Goal: Information Seeking & Learning: Check status

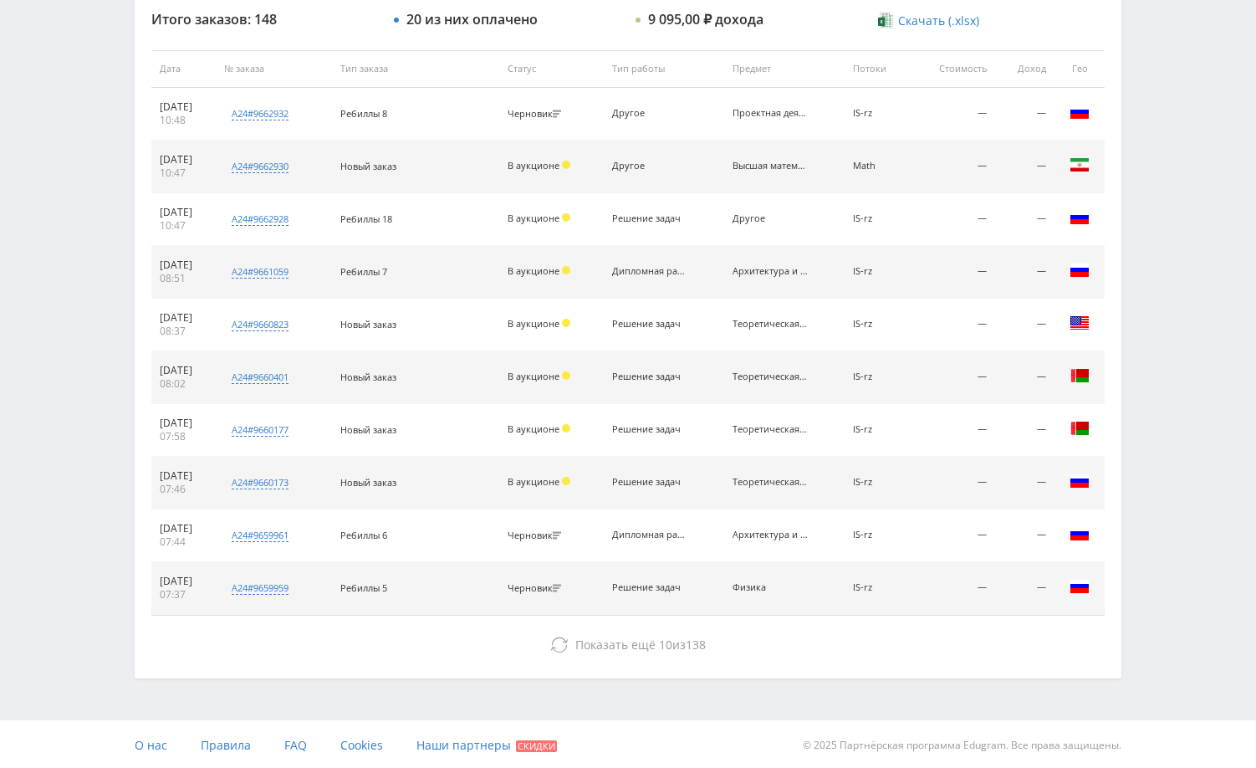
scroll to position [636, 0]
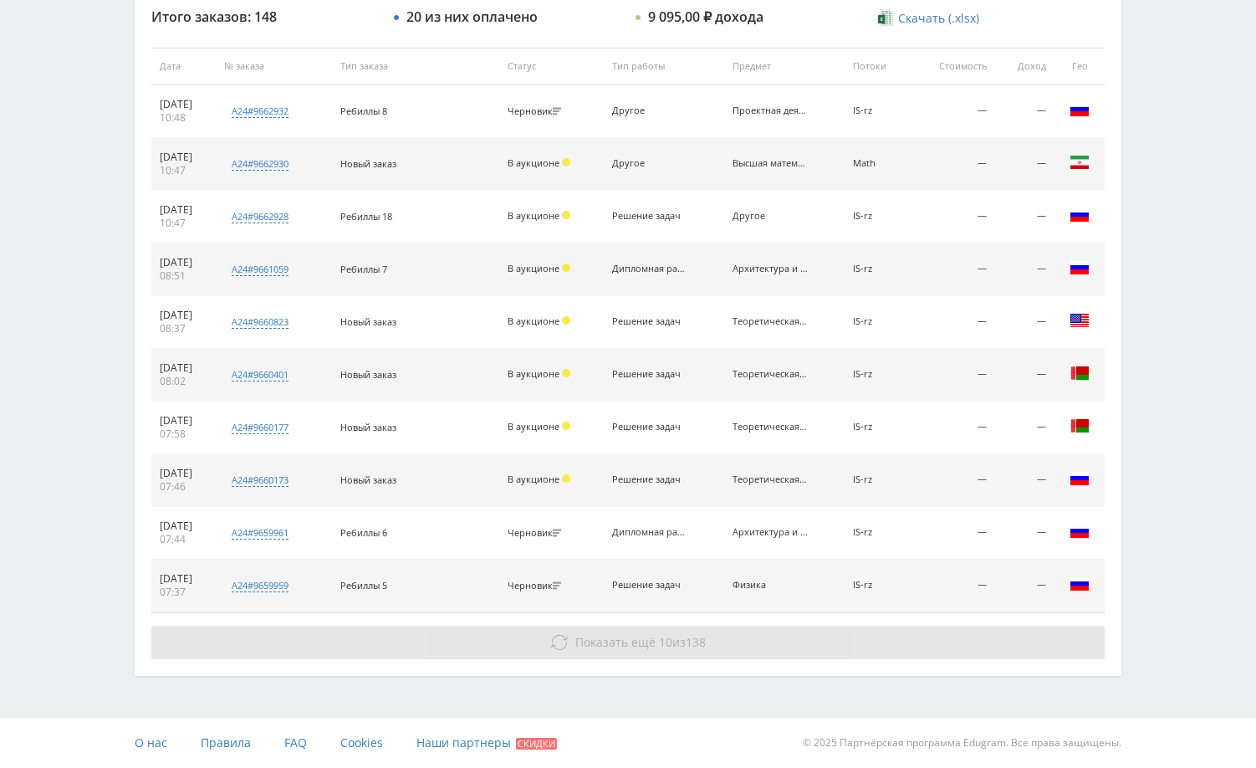
click at [693, 641] on span "138" at bounding box center [696, 642] width 20 height 16
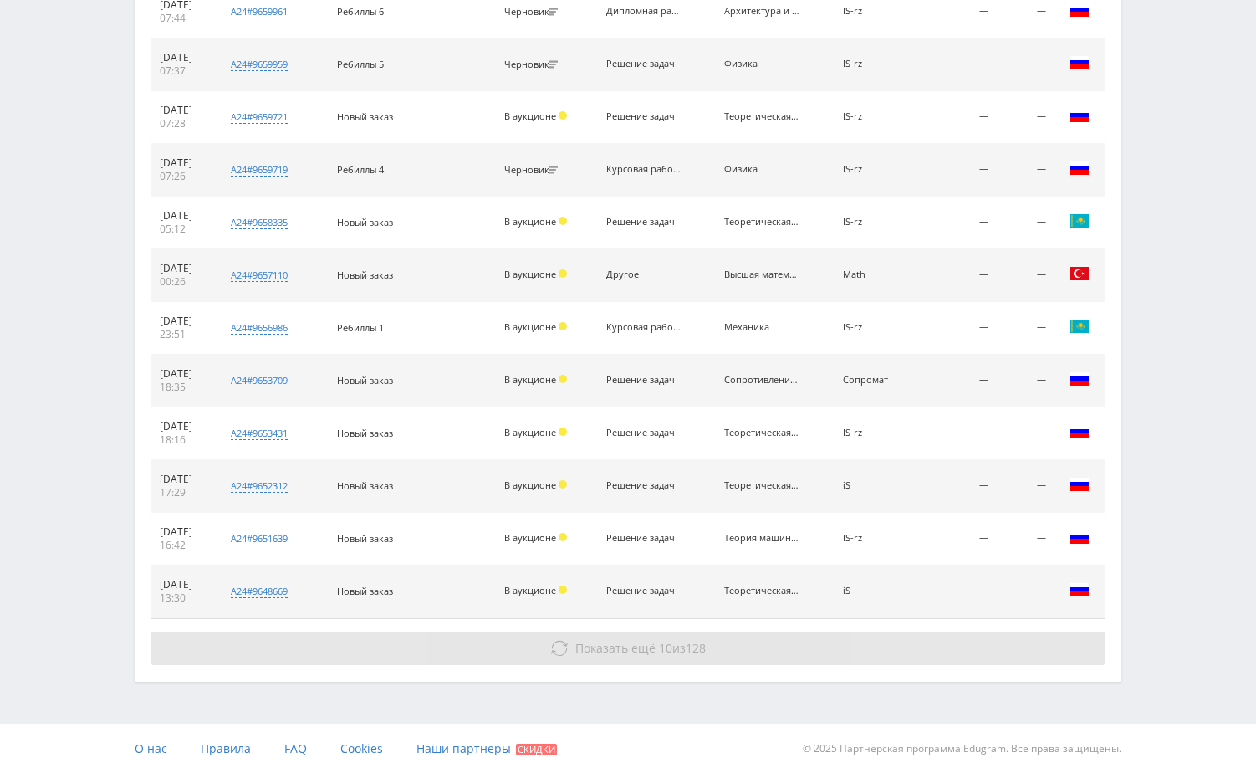
scroll to position [1163, 0]
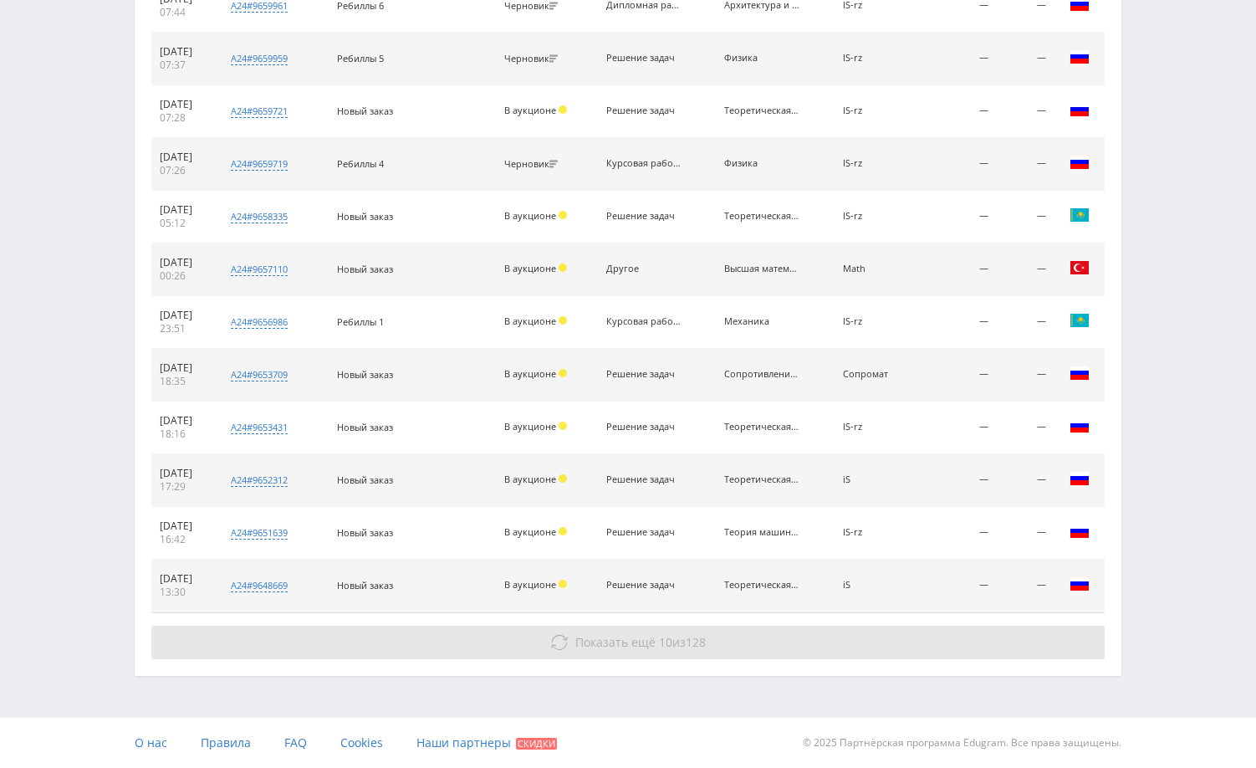
click at [967, 637] on button "Показать ещё 10 из 128" at bounding box center [627, 642] width 953 height 33
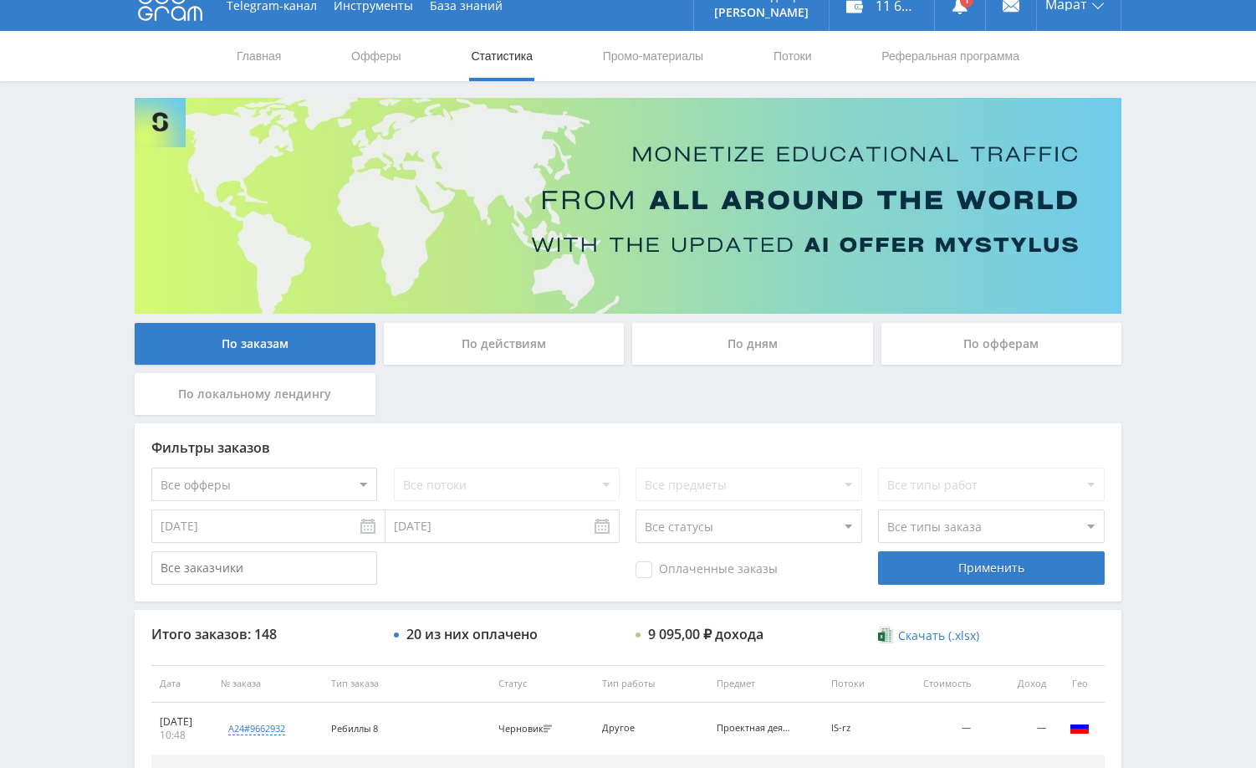
scroll to position [0, 0]
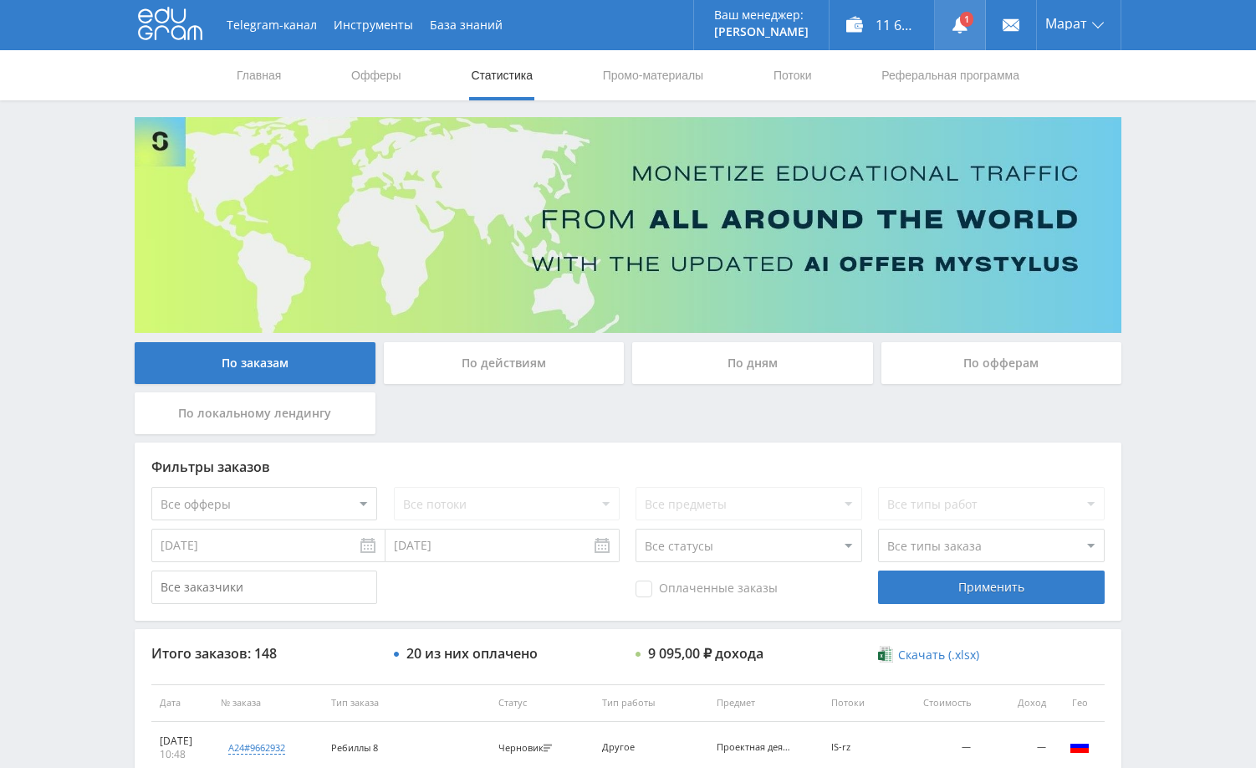
click at [963, 28] on use at bounding box center [960, 25] width 15 height 17
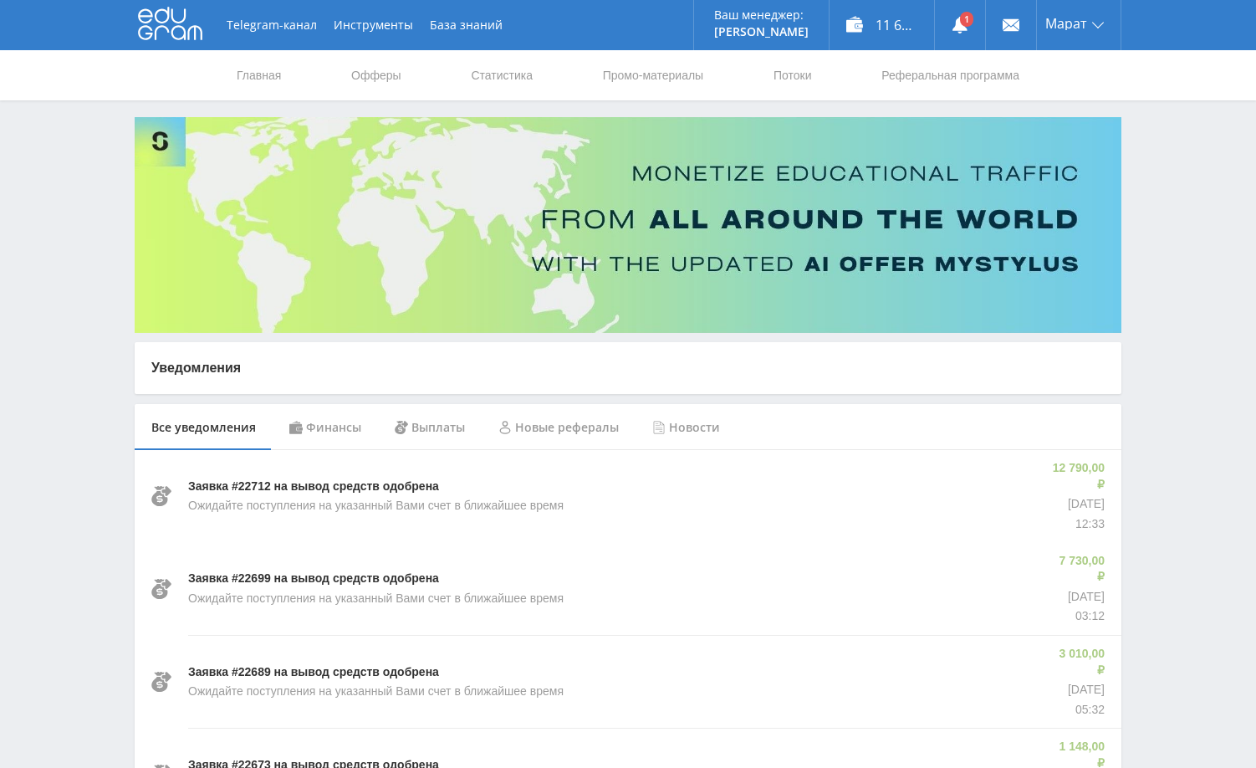
click at [328, 414] on div "Финансы" at bounding box center [325, 427] width 105 height 47
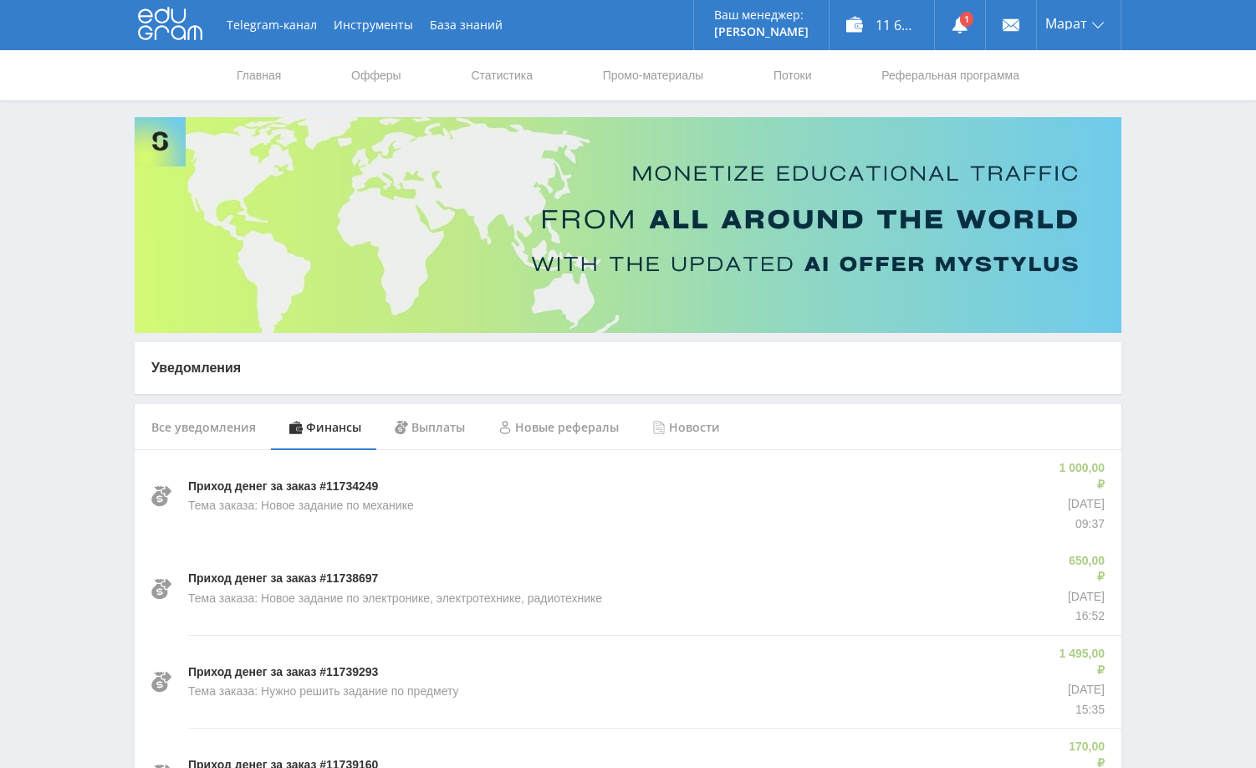
click at [327, 426] on div "Финансы" at bounding box center [325, 427] width 105 height 47
click at [508, 80] on link "Статистика" at bounding box center [501, 75] width 65 height 50
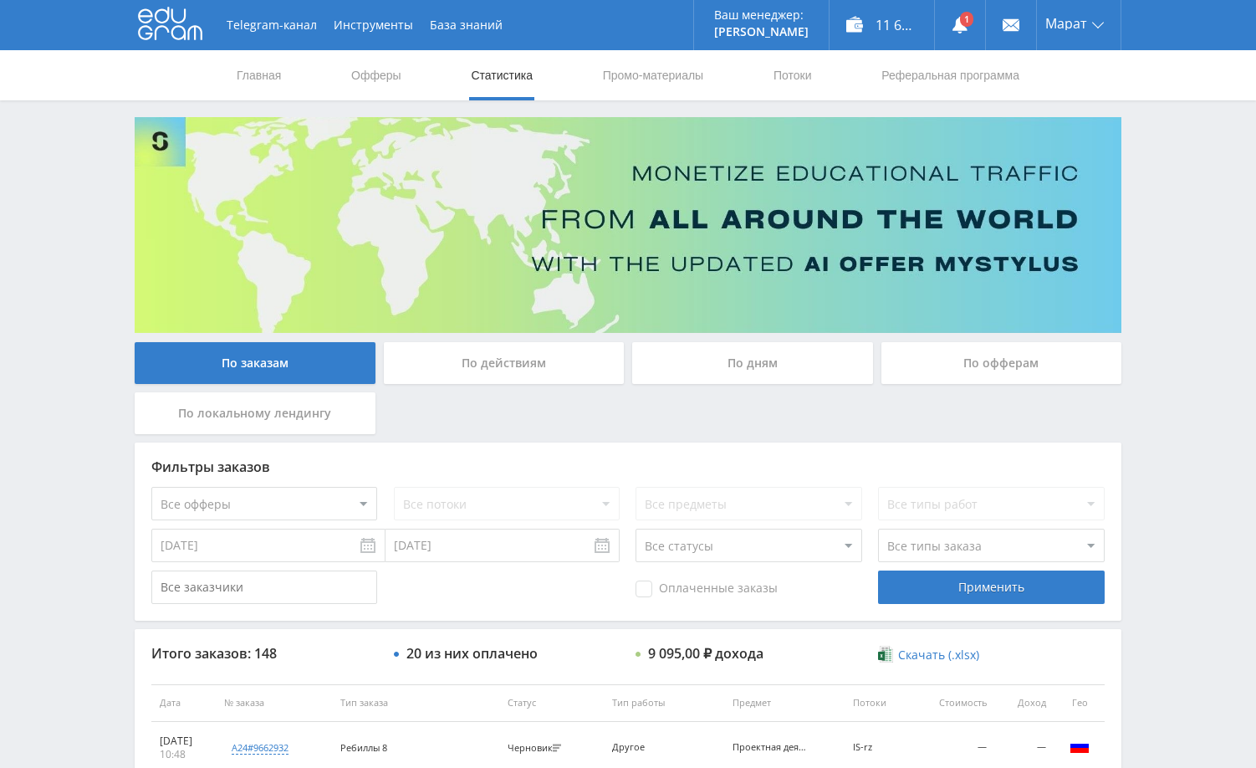
click at [1185, 194] on div "Telegram-канал Инструменты База знаний Ваш менеджер: Alex Alex Online @edugram_…" at bounding box center [628, 702] width 1256 height 1404
click at [948, 26] on link at bounding box center [960, 25] width 50 height 50
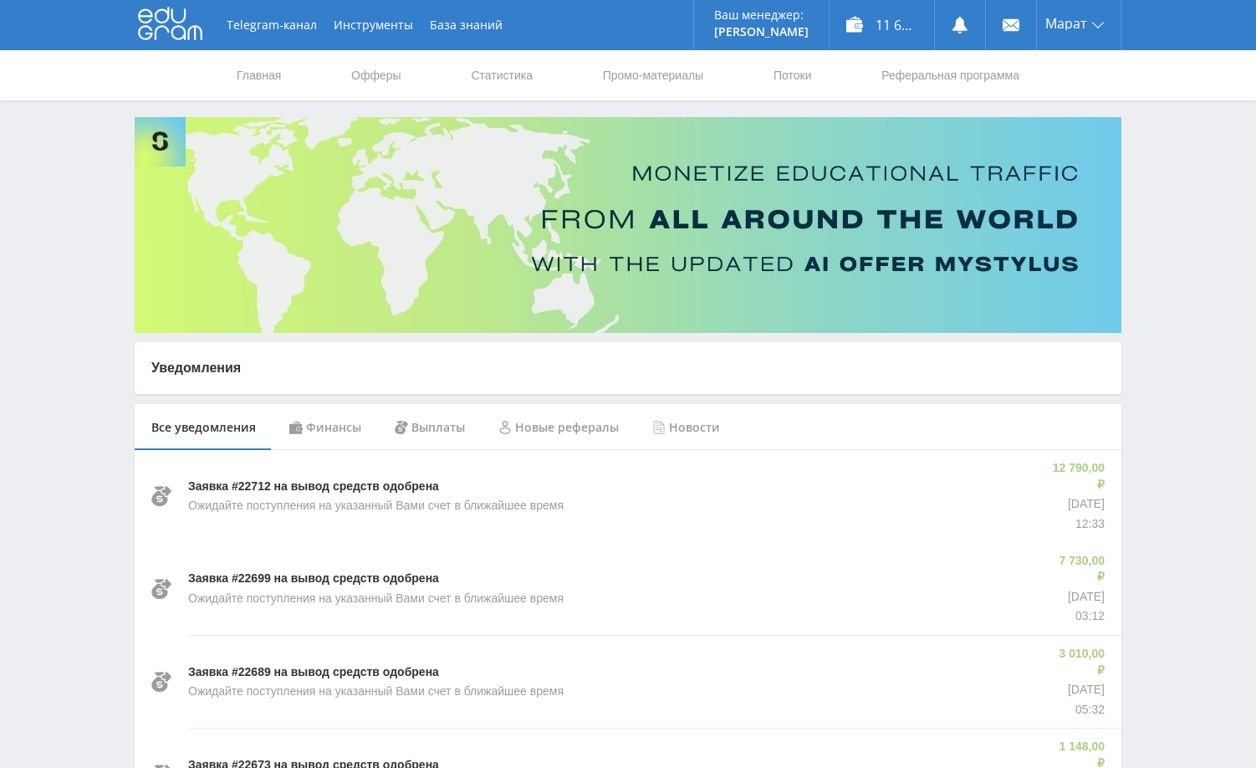
drag, startPoint x: 1198, startPoint y: 202, endPoint x: 1189, endPoint y: 208, distance: 10.9
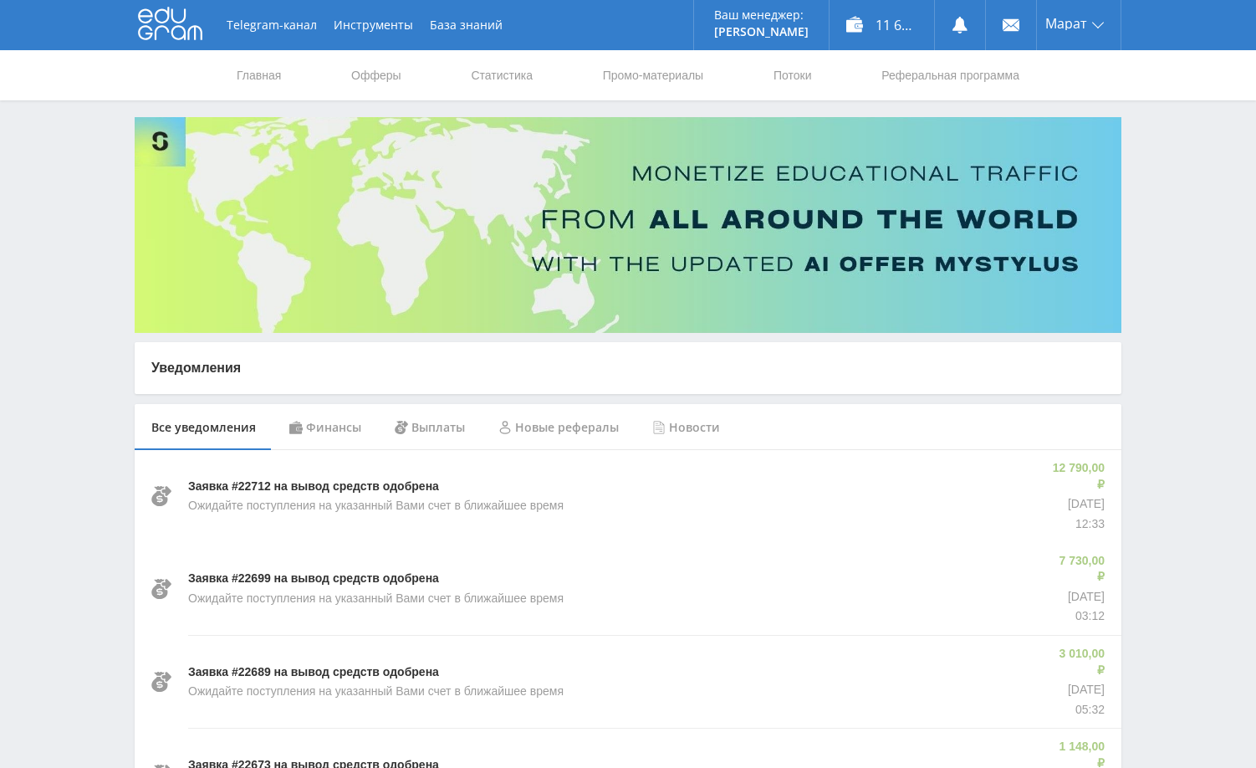
drag, startPoint x: 1170, startPoint y: 210, endPoint x: 1171, endPoint y: 180, distance: 30.1
click at [963, 29] on use at bounding box center [960, 25] width 15 height 17
click at [327, 433] on div "Финансы" at bounding box center [325, 427] width 105 height 47
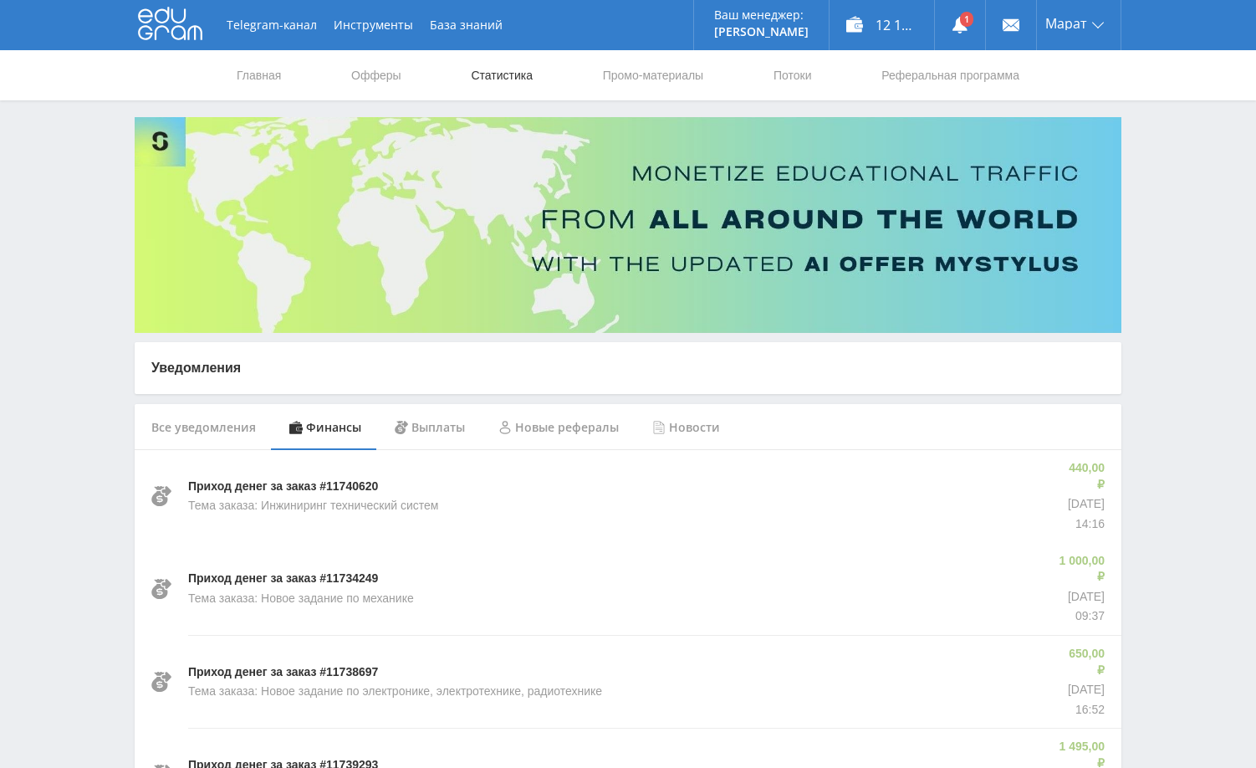
click at [497, 82] on link "Статистика" at bounding box center [501, 75] width 65 height 50
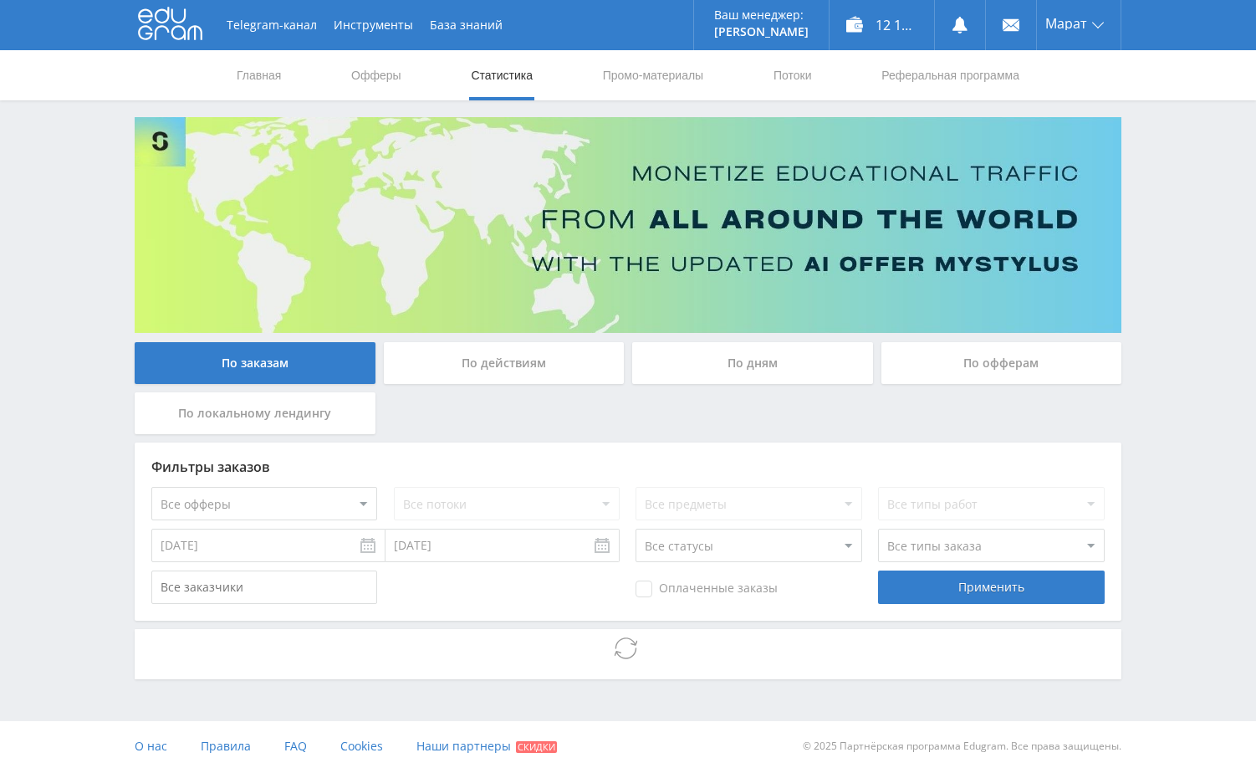
click at [770, 366] on div "По дням" at bounding box center [752, 363] width 241 height 42
click at [0, 0] on input "По дням" at bounding box center [0, 0] width 0 height 0
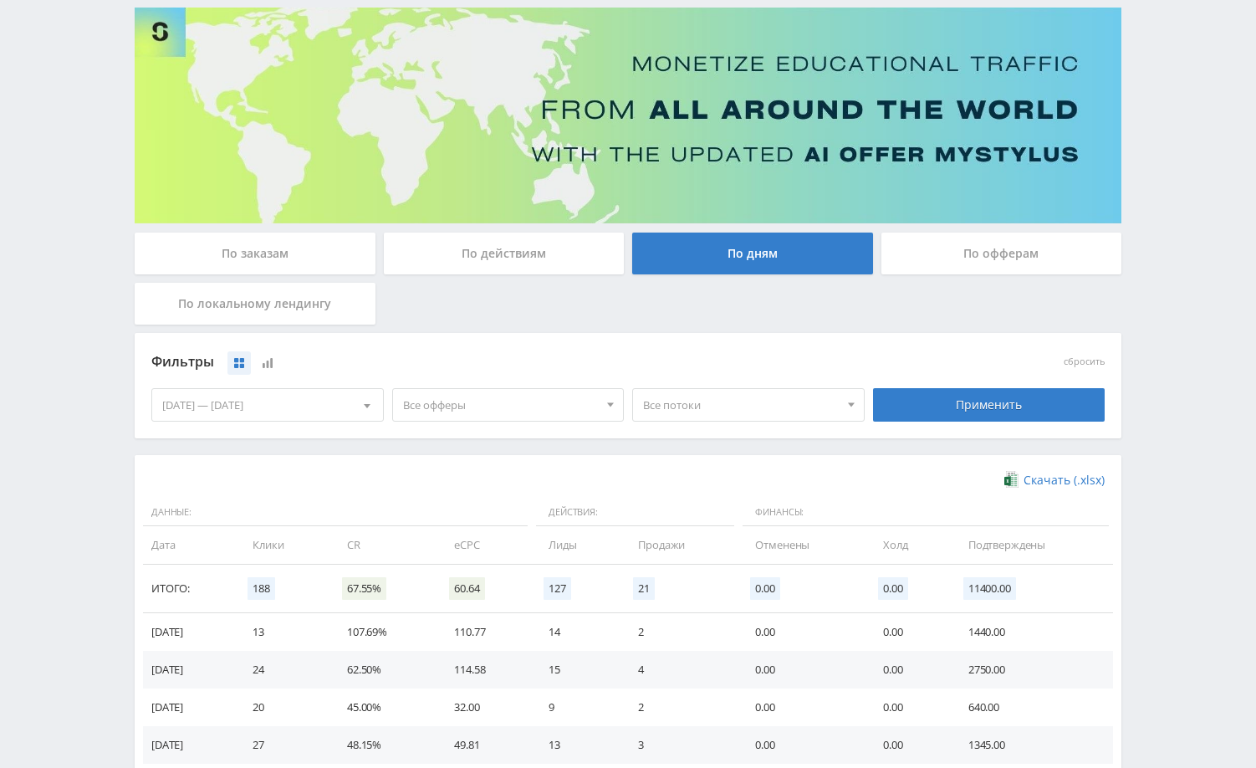
scroll to position [327, 0]
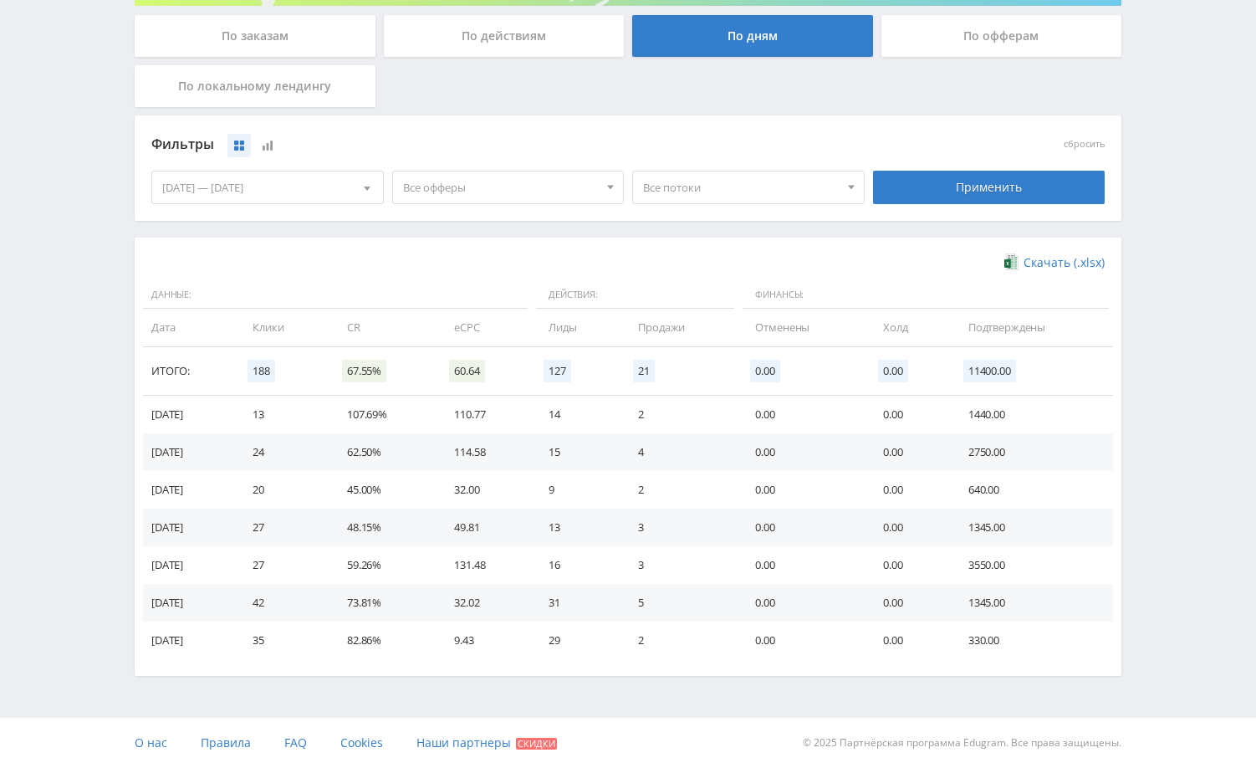
drag, startPoint x: 1170, startPoint y: 400, endPoint x: 1161, endPoint y: 402, distance: 9.5
click at [1164, 401] on div "Telegram-канал Инструменты База знаний Ваш менеджер: [PERSON_NAME] Online @edug…" at bounding box center [628, 220] width 1256 height 1095
click at [284, 188] on div "23.09.2025 — 29.09.2025" at bounding box center [267, 187] width 231 height 32
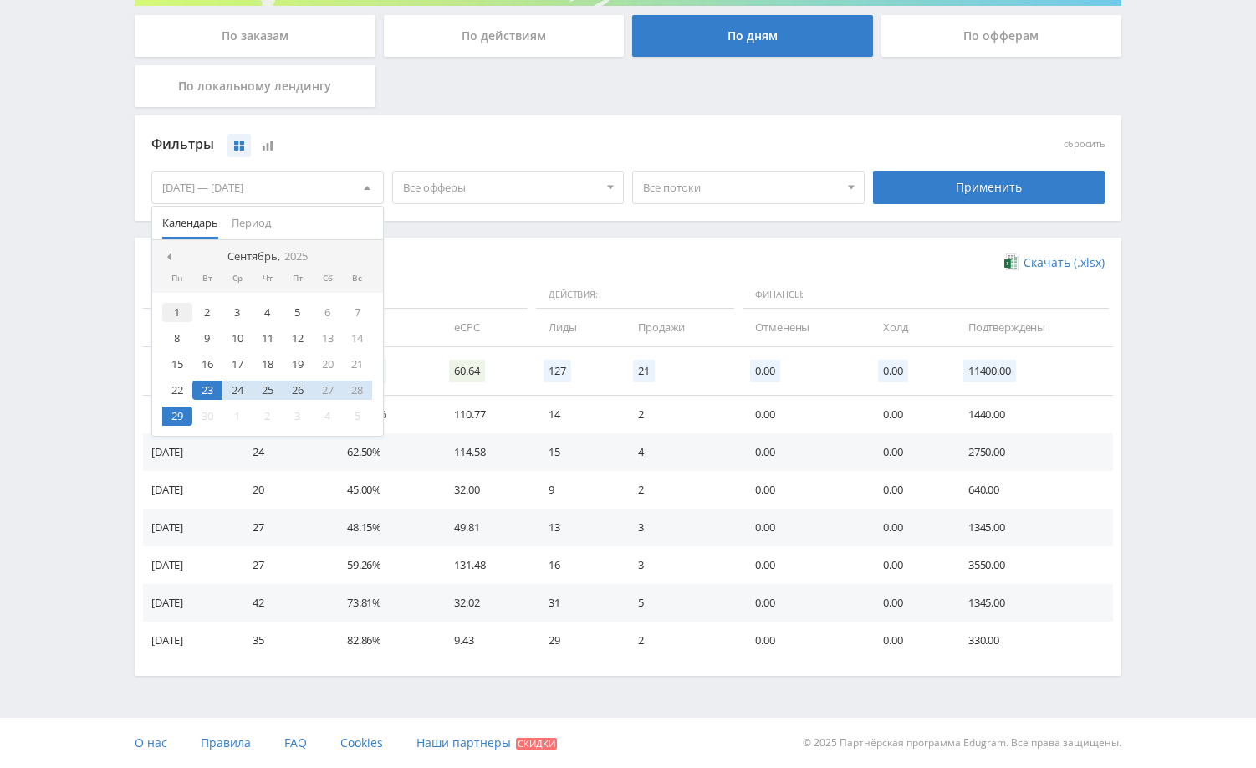
click at [173, 316] on div "1" at bounding box center [177, 312] width 30 height 19
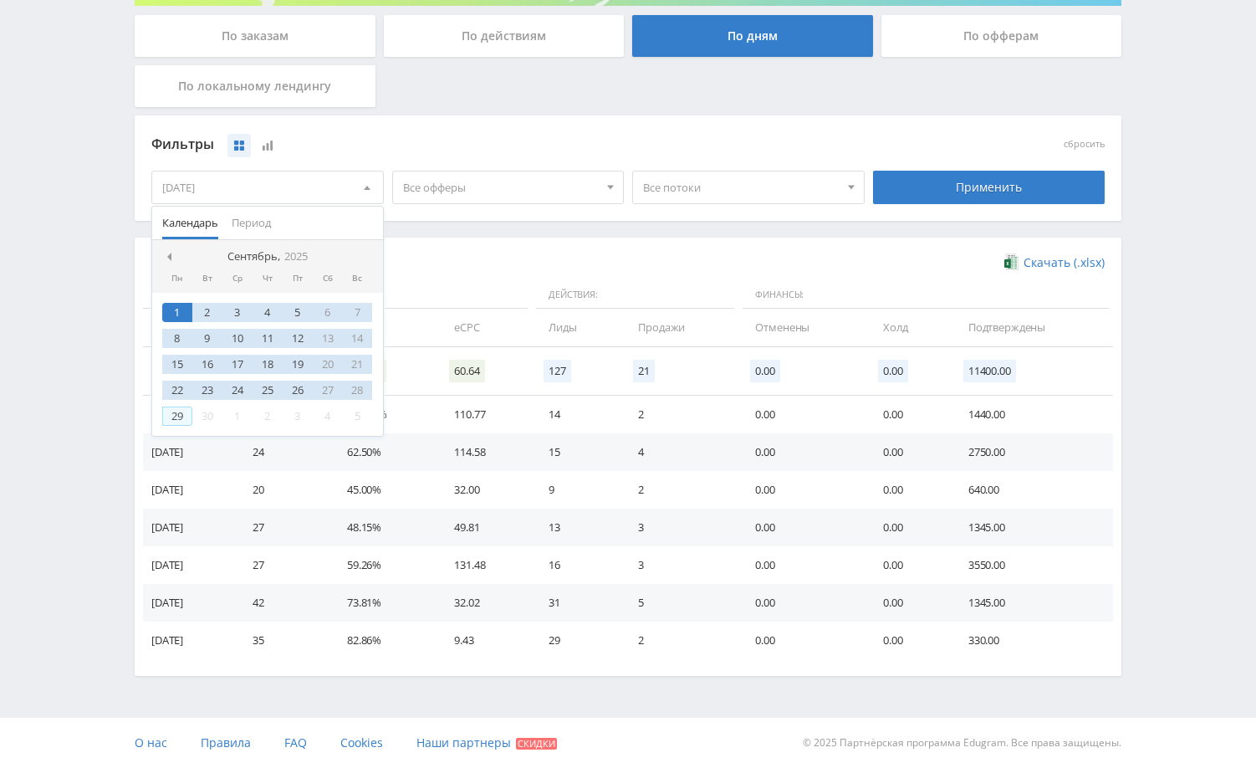
click at [181, 416] on div "29" at bounding box center [177, 415] width 30 height 19
click at [952, 187] on div "Применить" at bounding box center [989, 187] width 233 height 33
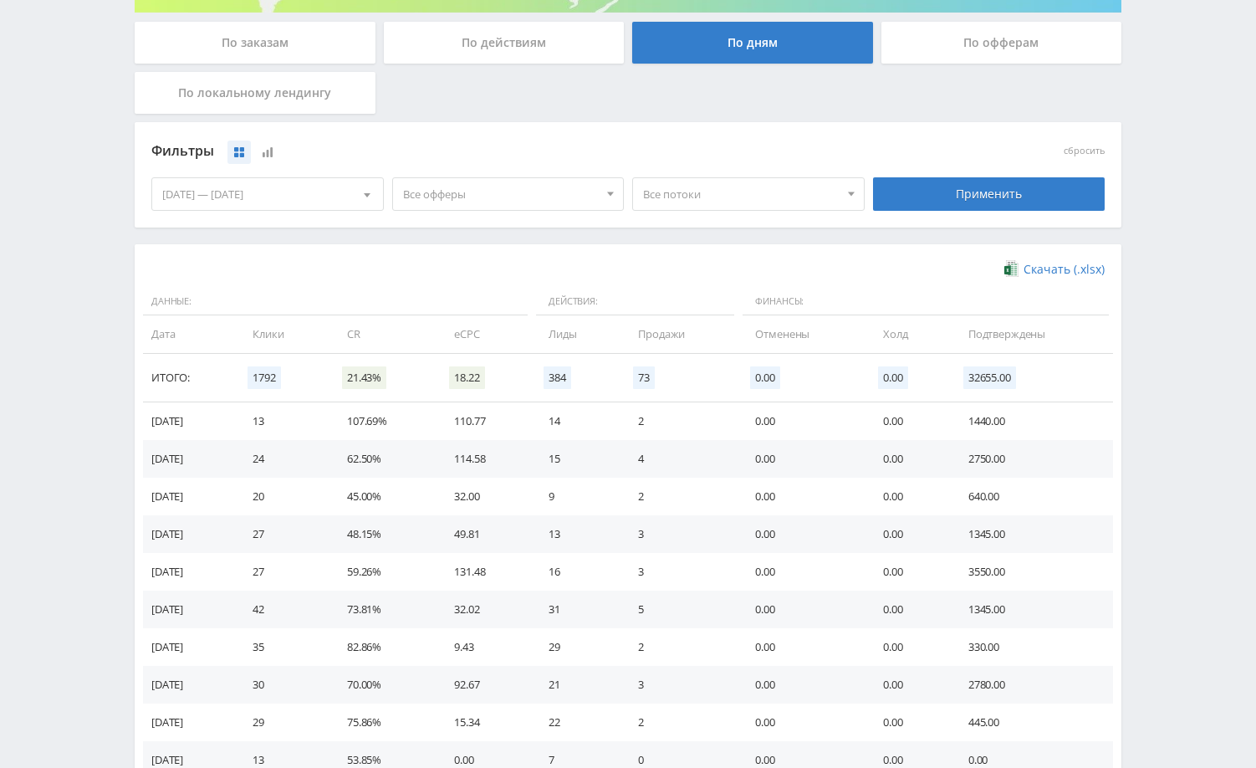
scroll to position [335, 0]
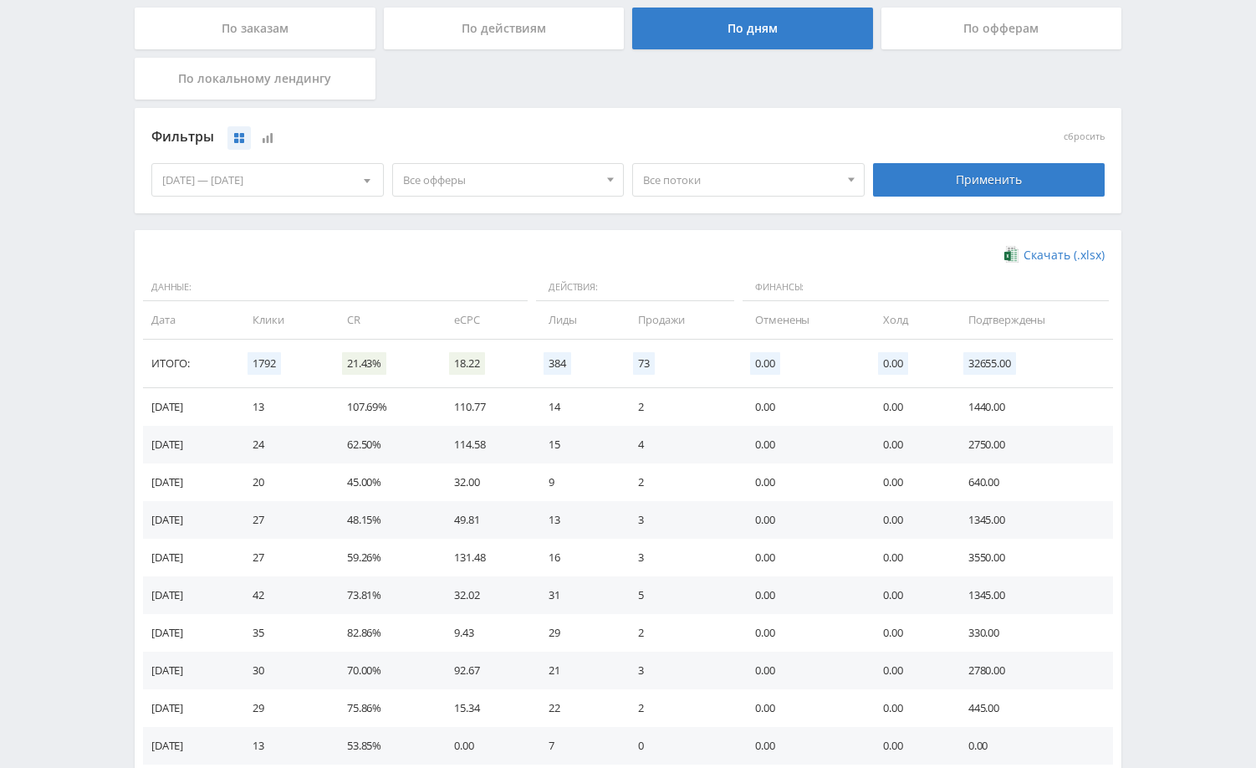
click at [1152, 316] on div "Telegram-канал Инструменты База знаний Ваш менеджер: [PERSON_NAME] Online @edug…" at bounding box center [628, 483] width 1256 height 1636
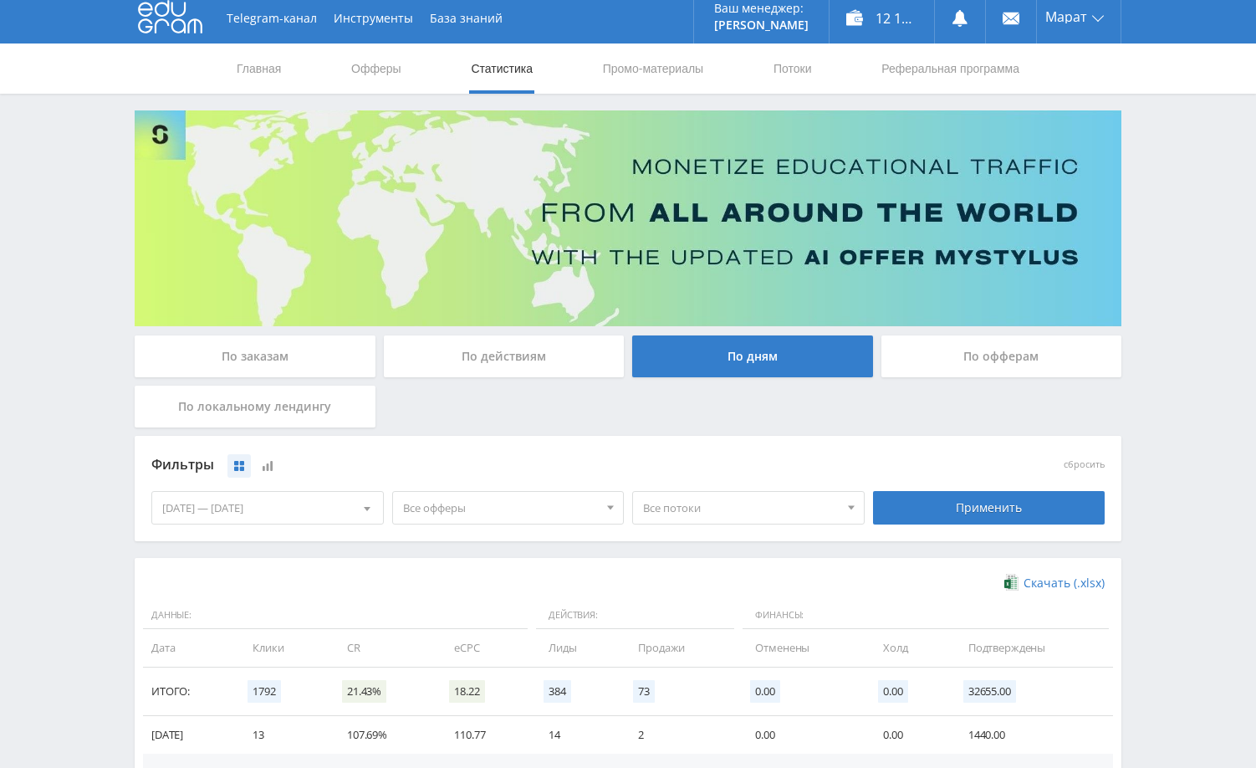
scroll to position [0, 0]
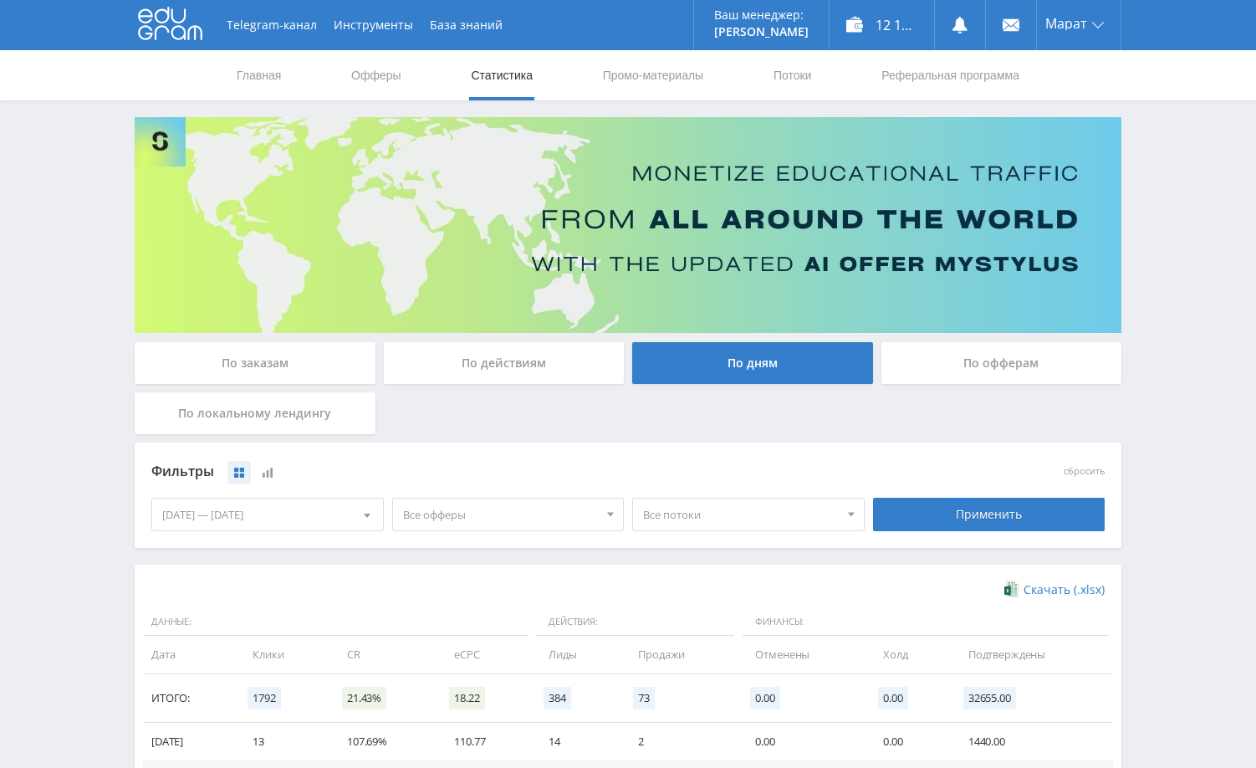
drag, startPoint x: 1193, startPoint y: 181, endPoint x: 1189, endPoint y: 192, distance: 10.6
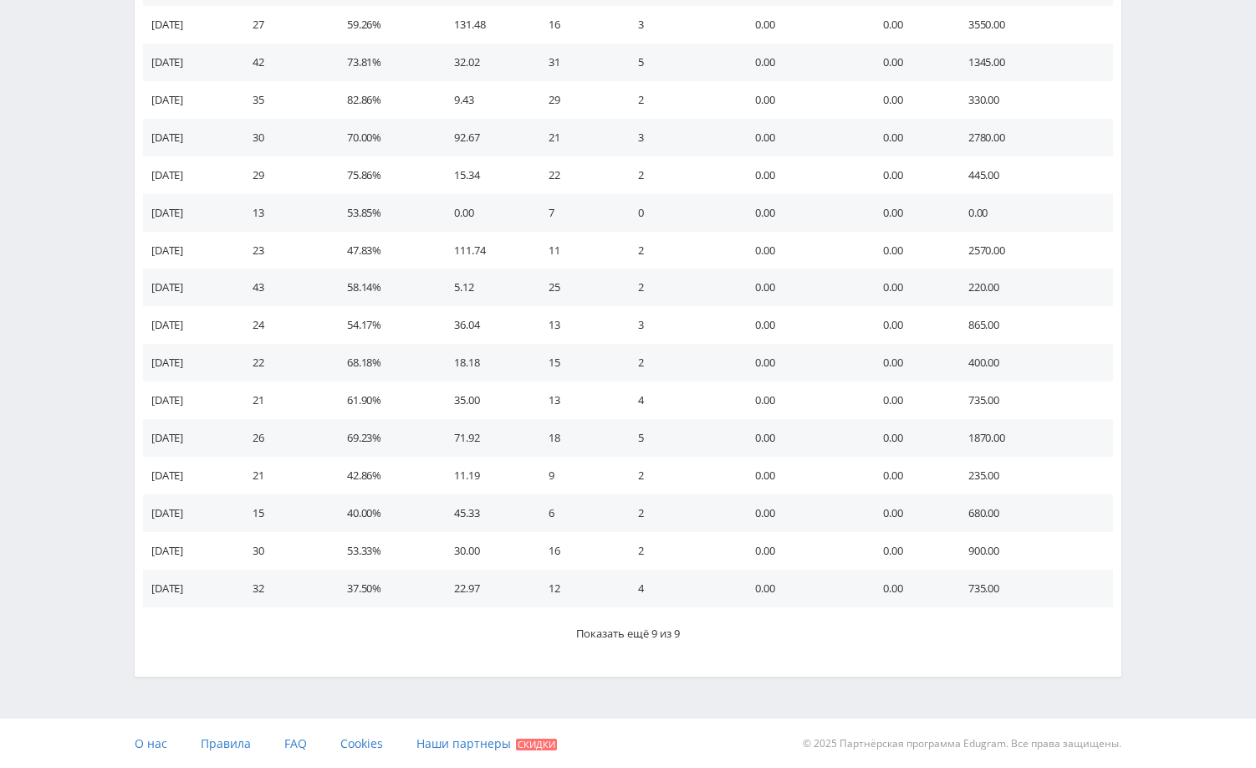
scroll to position [868, 0]
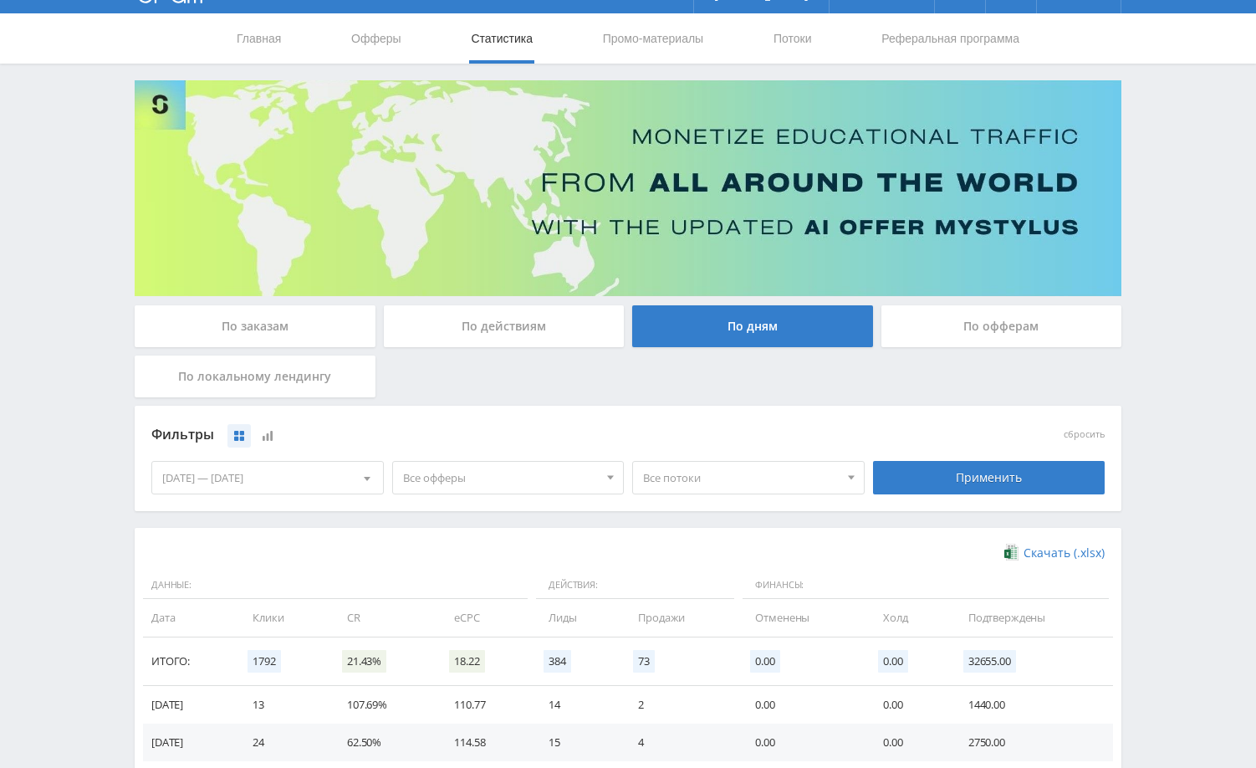
scroll to position [0, 0]
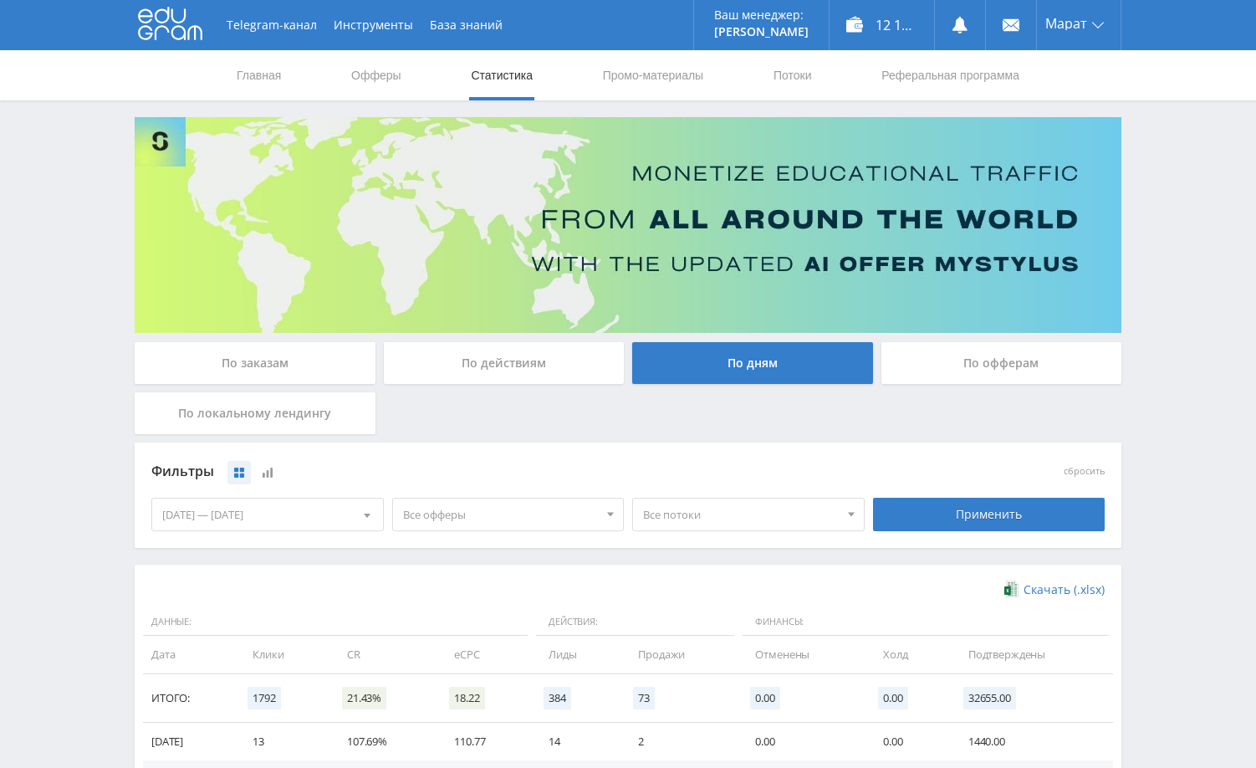
click at [290, 368] on div "По заказам" at bounding box center [255, 363] width 241 height 42
click at [0, 0] on input "По заказам" at bounding box center [0, 0] width 0 height 0
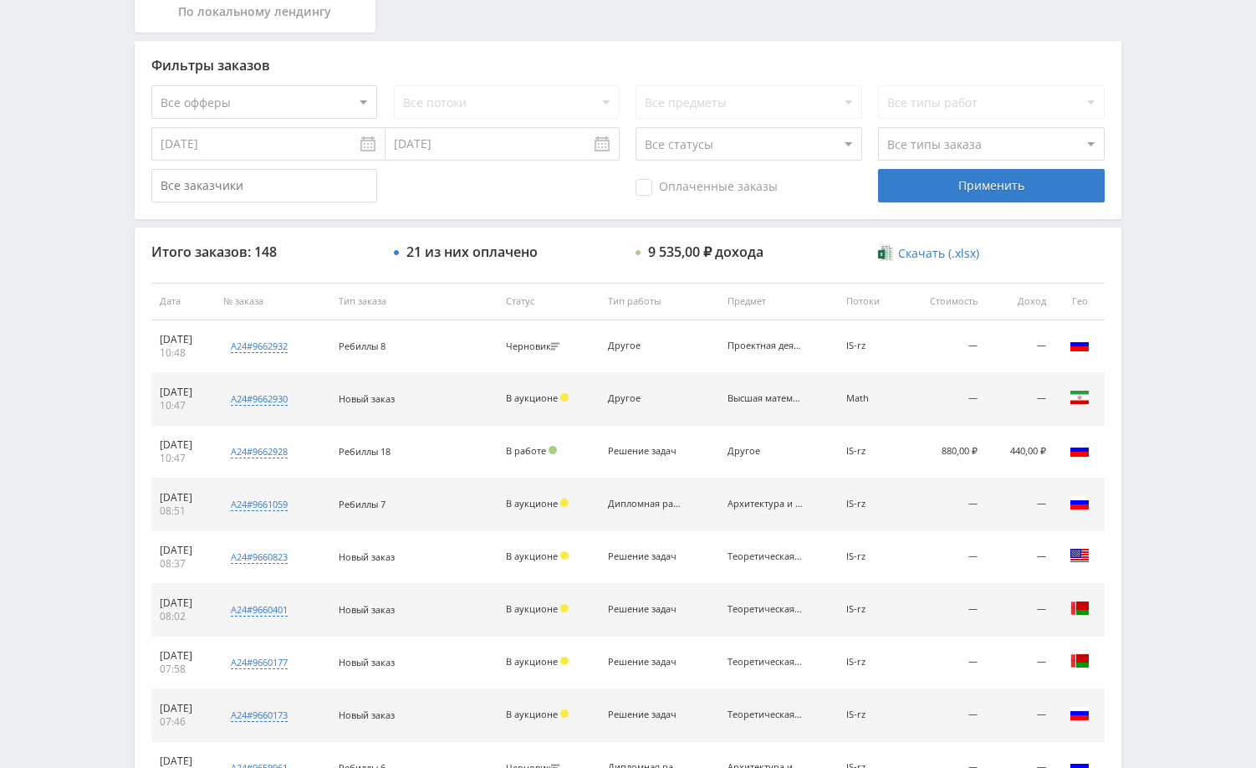
scroll to position [418, 0]
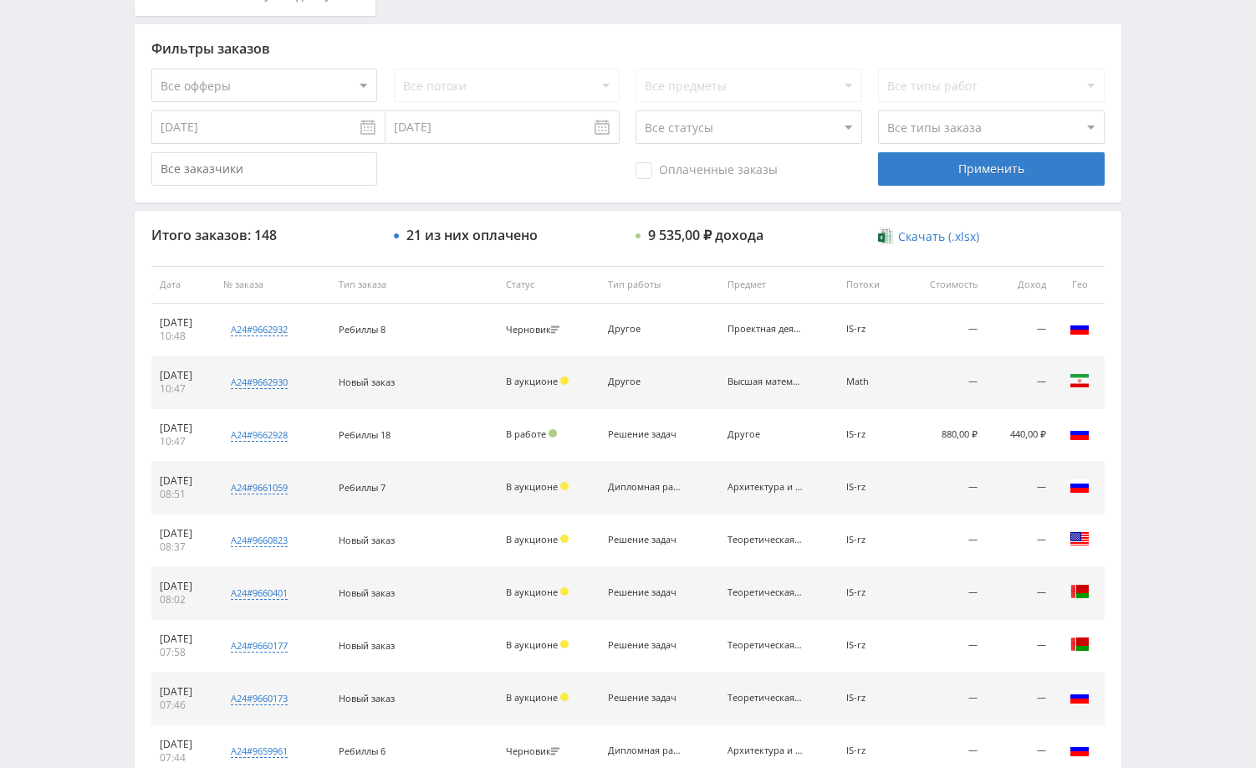
click at [1187, 342] on div "Telegram-канал Инструменты База знаний Ваш менеджер: Alex Alex Online @edugram_…" at bounding box center [628, 284] width 1256 height 1404
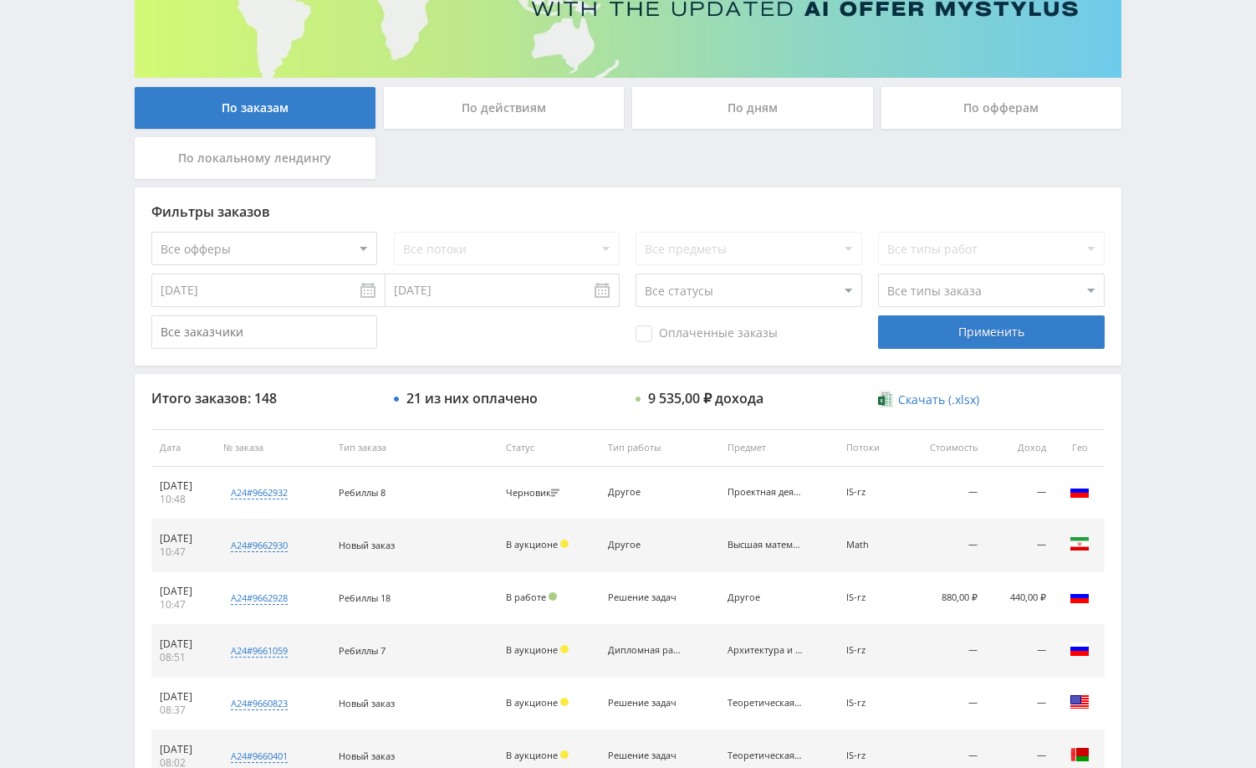
scroll to position [0, 0]
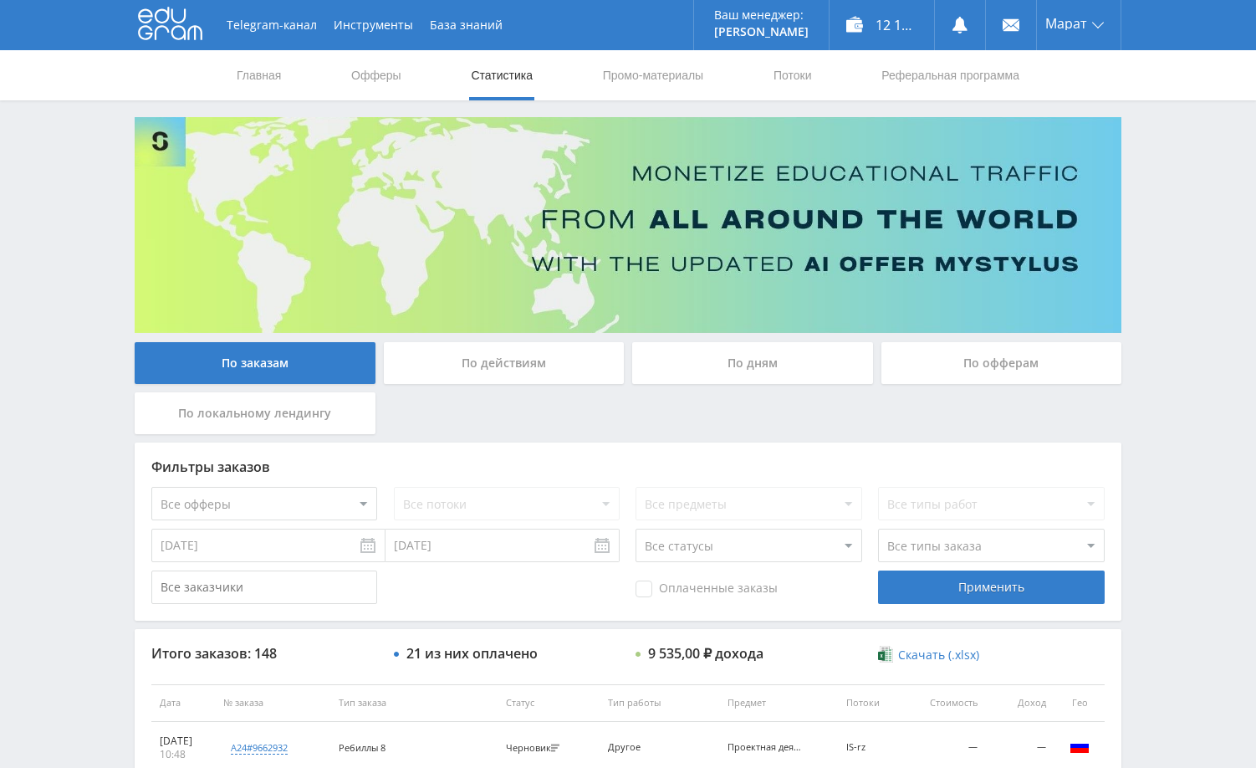
click at [1217, 267] on div "Telegram-канал Инструменты База знаний Ваш менеджер: Alex Alex Online @edugram_…" at bounding box center [628, 702] width 1256 height 1404
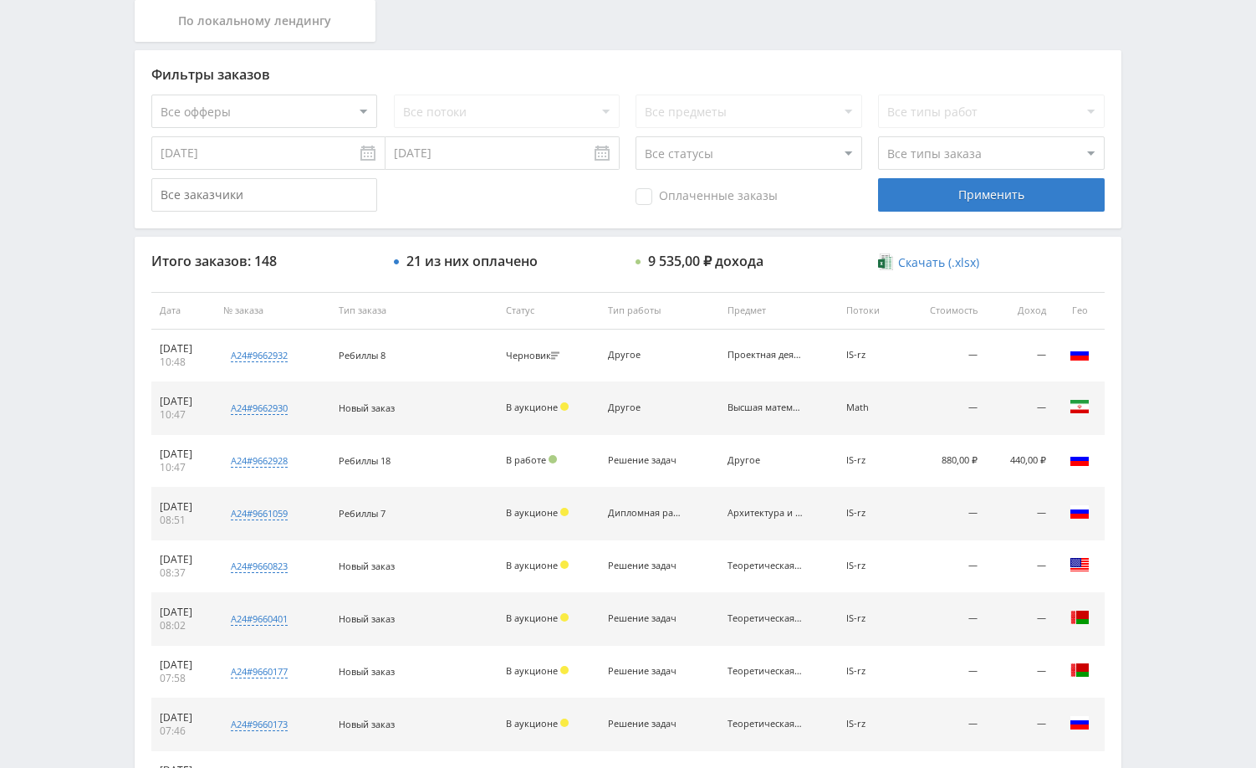
scroll to position [422, 0]
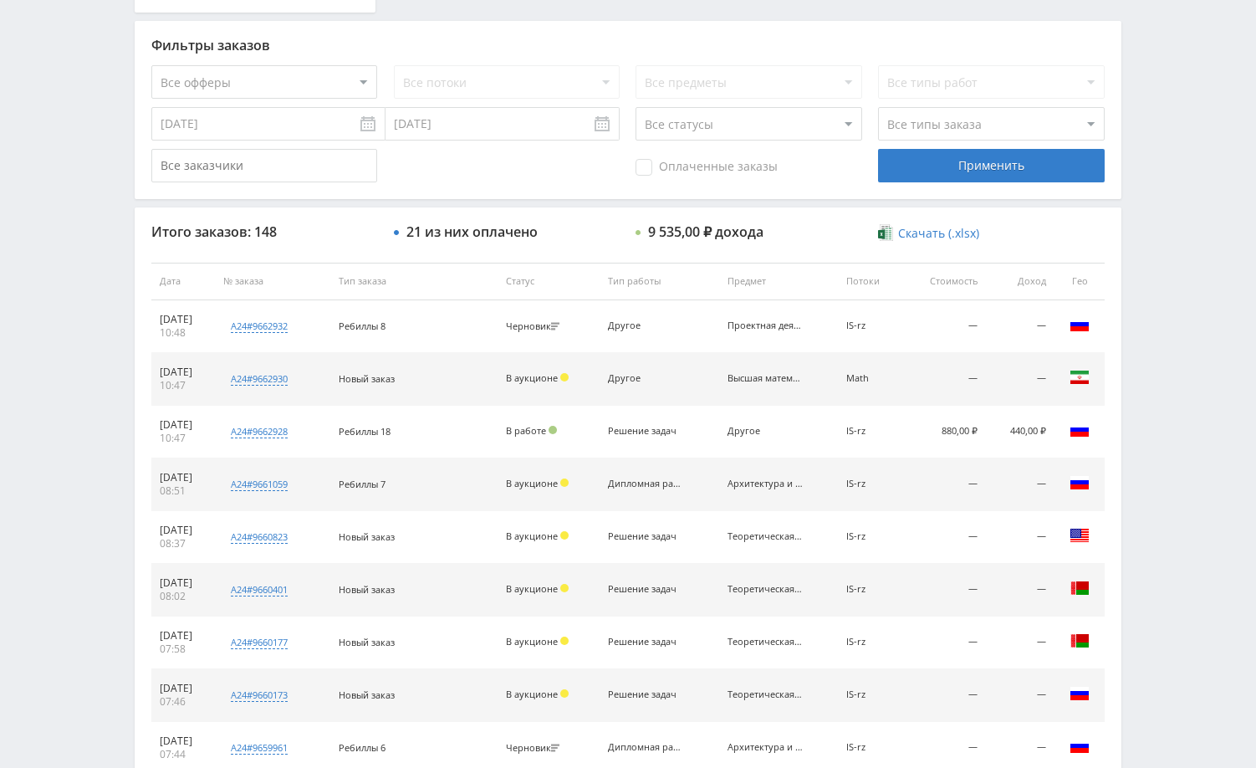
click at [1192, 218] on div "Telegram-канал Инструменты База знаний Ваш менеджер: [PERSON_NAME] Online @edug…" at bounding box center [628, 280] width 1256 height 1404
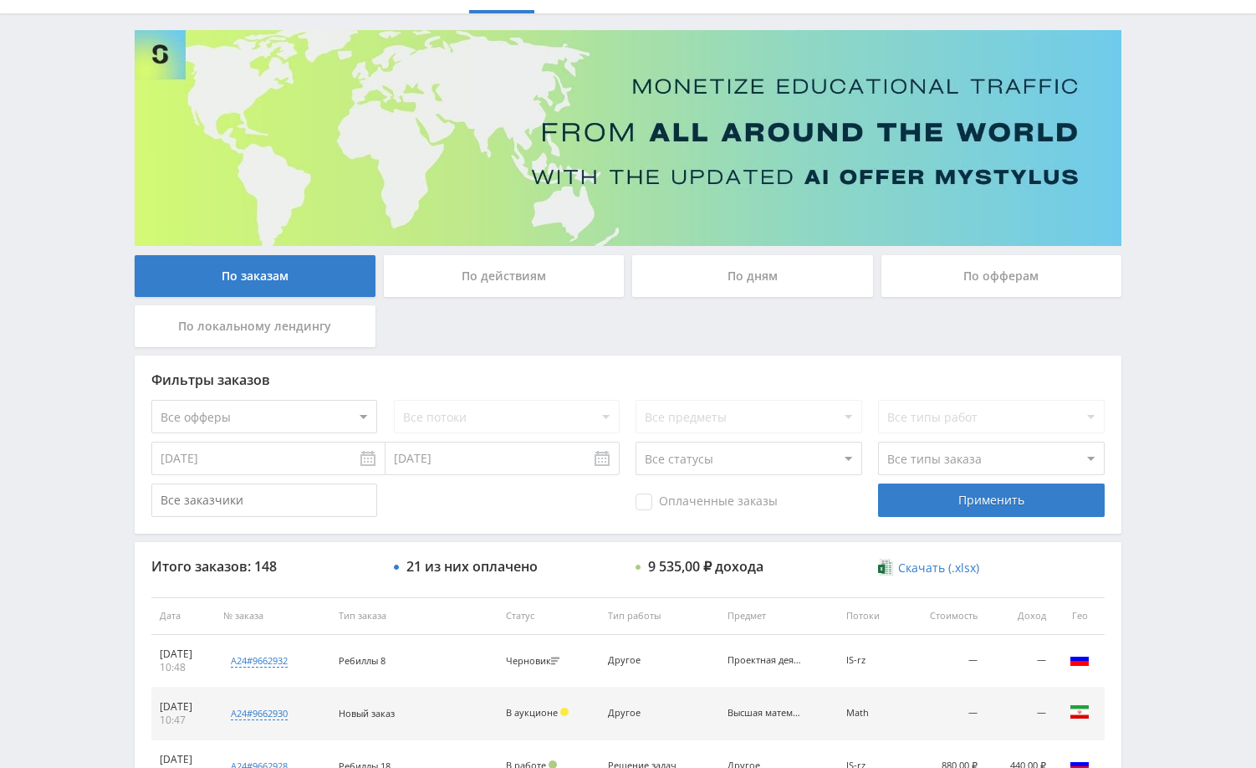
scroll to position [0, 0]
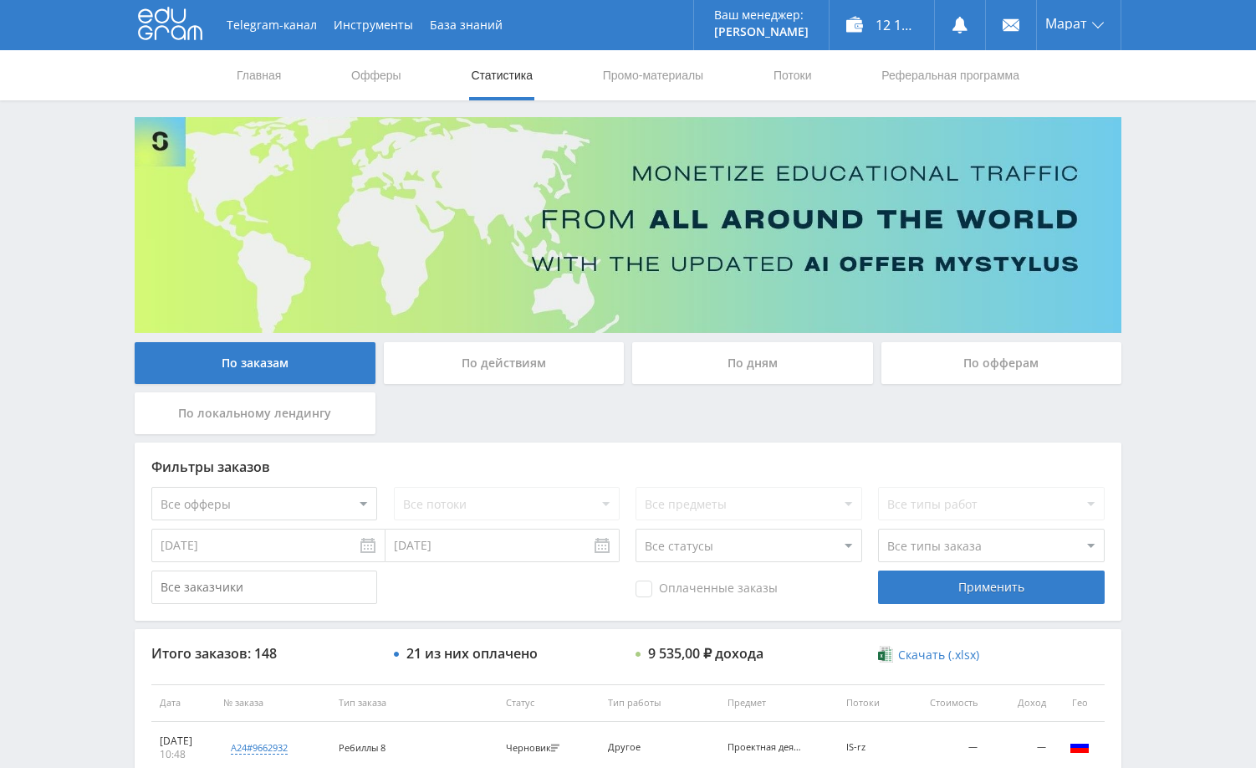
click at [1183, 202] on div "Telegram-канал Инструменты База знаний Ваш менеджер: [PERSON_NAME] Online @edug…" at bounding box center [628, 702] width 1256 height 1404
click at [1201, 310] on div "Telegram-канал Инструменты База знаний Ваш менеджер: [PERSON_NAME] Online @edug…" at bounding box center [628, 702] width 1256 height 1404
click at [1176, 252] on div "Telegram-канал Инструменты База знаний Ваш менеджер: [PERSON_NAME] Online @edug…" at bounding box center [628, 702] width 1256 height 1404
click at [1169, 165] on div "Telegram-канал Инструменты База знаний Ваш менеджер: [PERSON_NAME] Online @edug…" at bounding box center [628, 702] width 1256 height 1404
click at [912, 33] on div "12 135,70 ₽" at bounding box center [882, 25] width 105 height 50
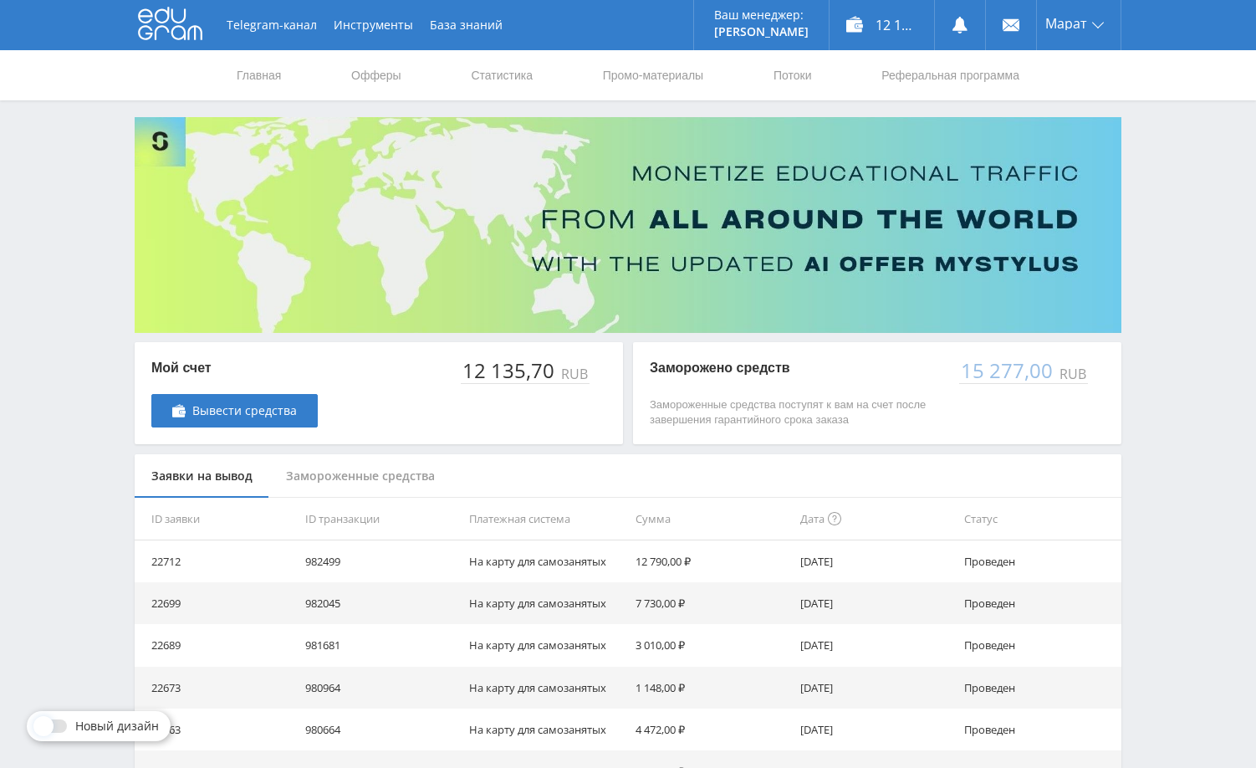
click at [1202, 172] on div "Telegram-канал Инструменты База знаний Ваш менеджер: [PERSON_NAME] Online @edug…" at bounding box center [628, 542] width 1256 height 1084
click at [1194, 414] on div "Telegram-канал Инструменты База знаний Ваш менеджер: [PERSON_NAME] Online @edug…" at bounding box center [628, 542] width 1256 height 1084
click at [994, 373] on div "15 277,00" at bounding box center [1007, 370] width 97 height 23
click at [771, 370] on p "Заморожено средств" at bounding box center [796, 368] width 293 height 18
drag, startPoint x: 331, startPoint y: 478, endPoint x: 467, endPoint y: 472, distance: 135.6
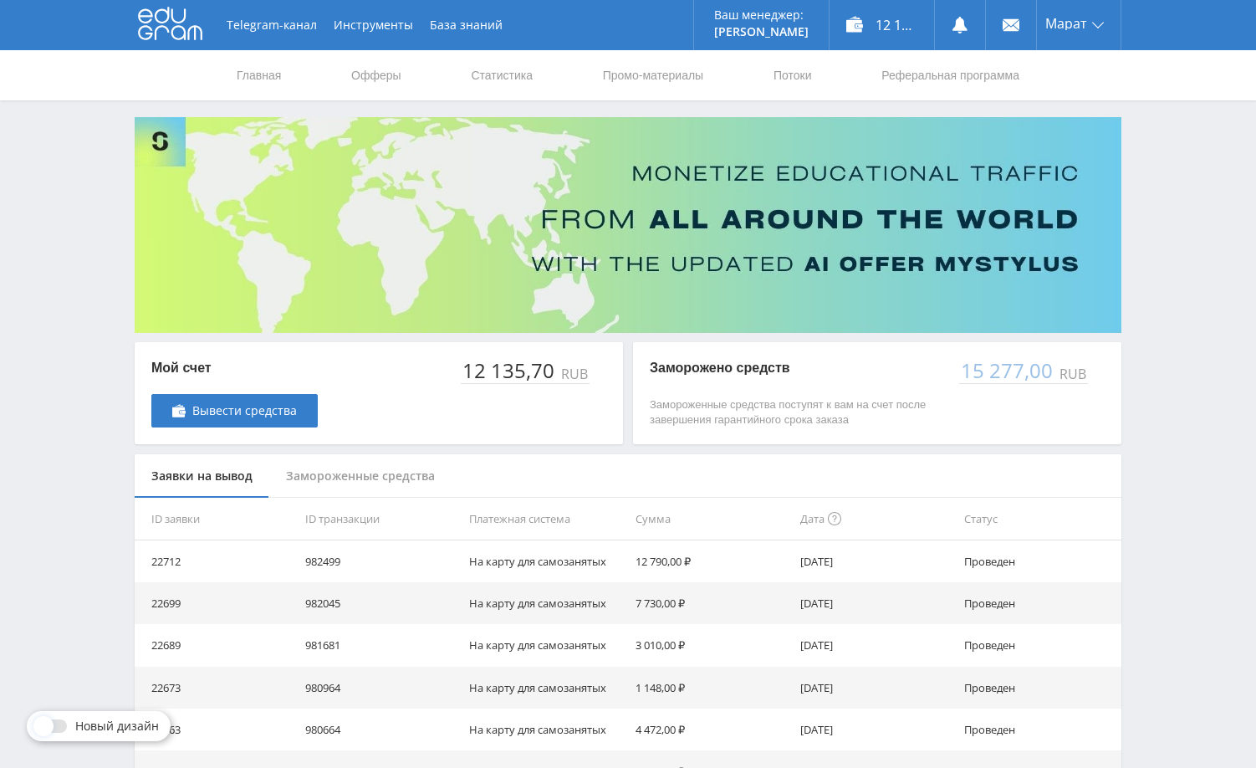
click at [332, 477] on div "Замороженные средства" at bounding box center [360, 476] width 182 height 44
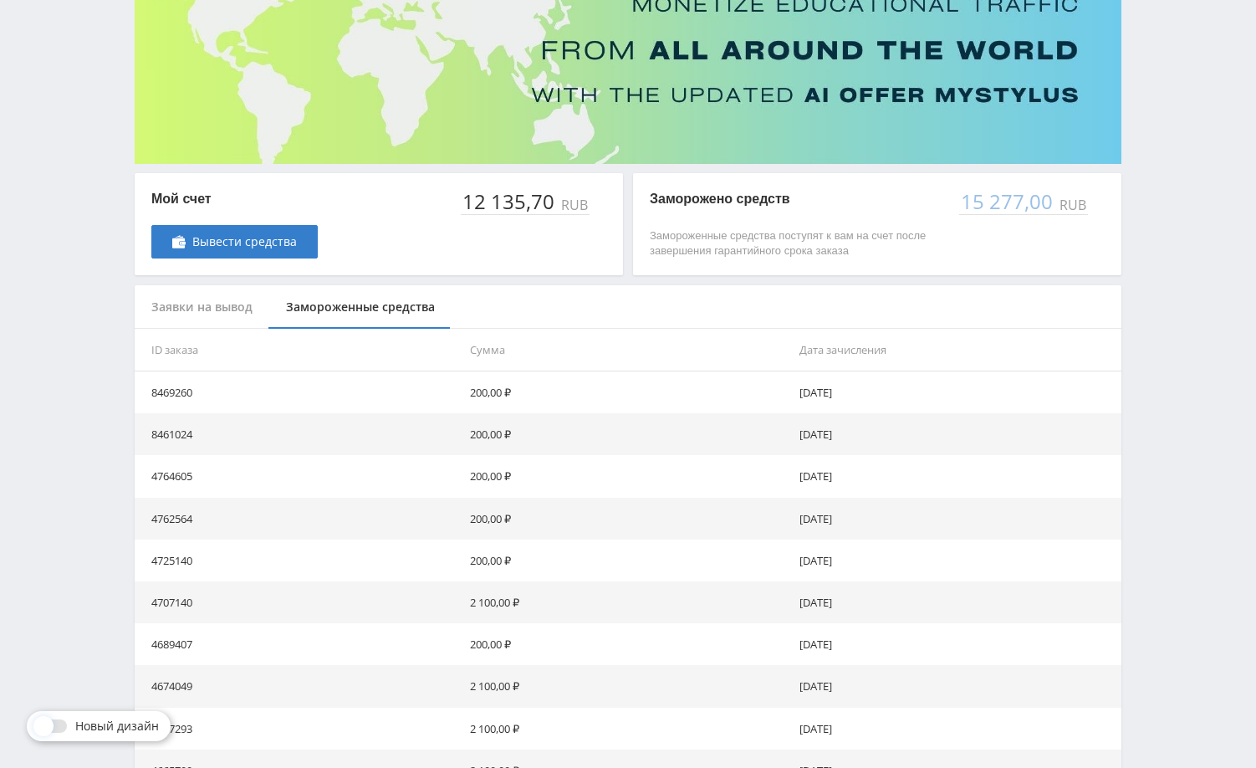
scroll to position [316, 0]
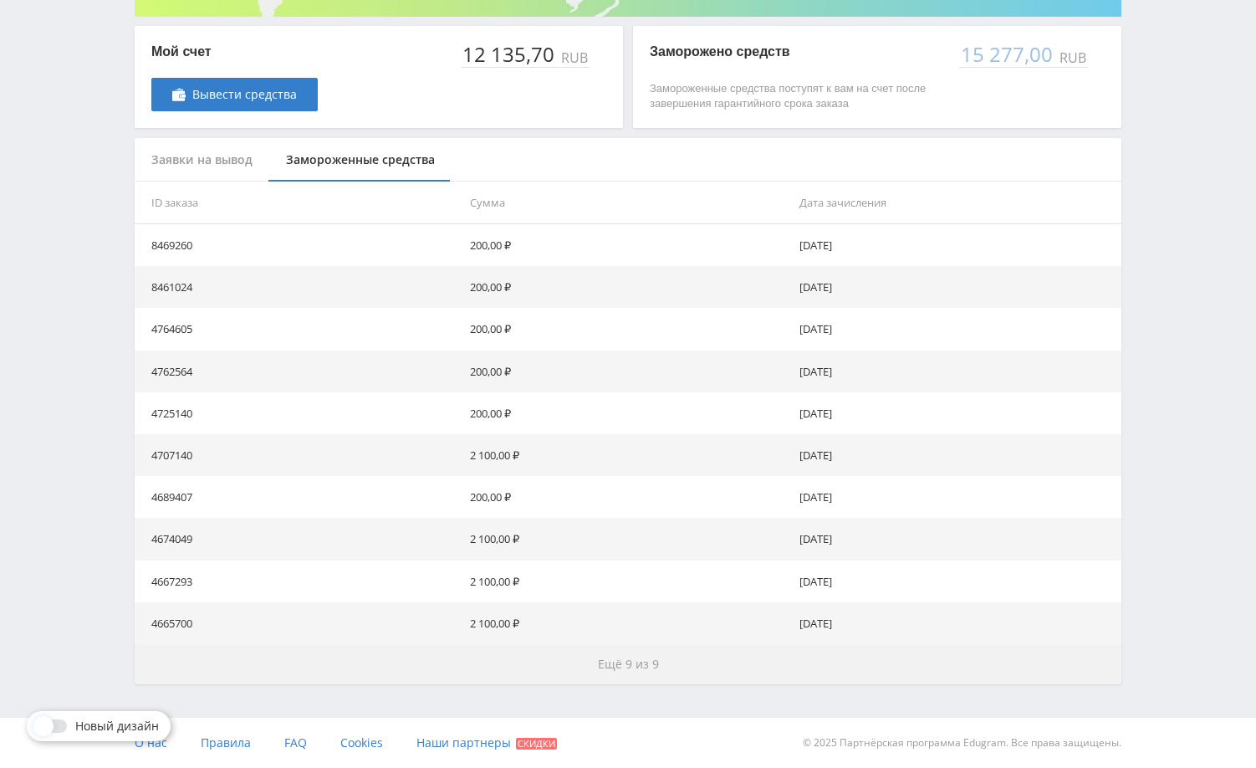
click at [621, 664] on span "Ещё 9 из 9" at bounding box center [628, 664] width 61 height 16
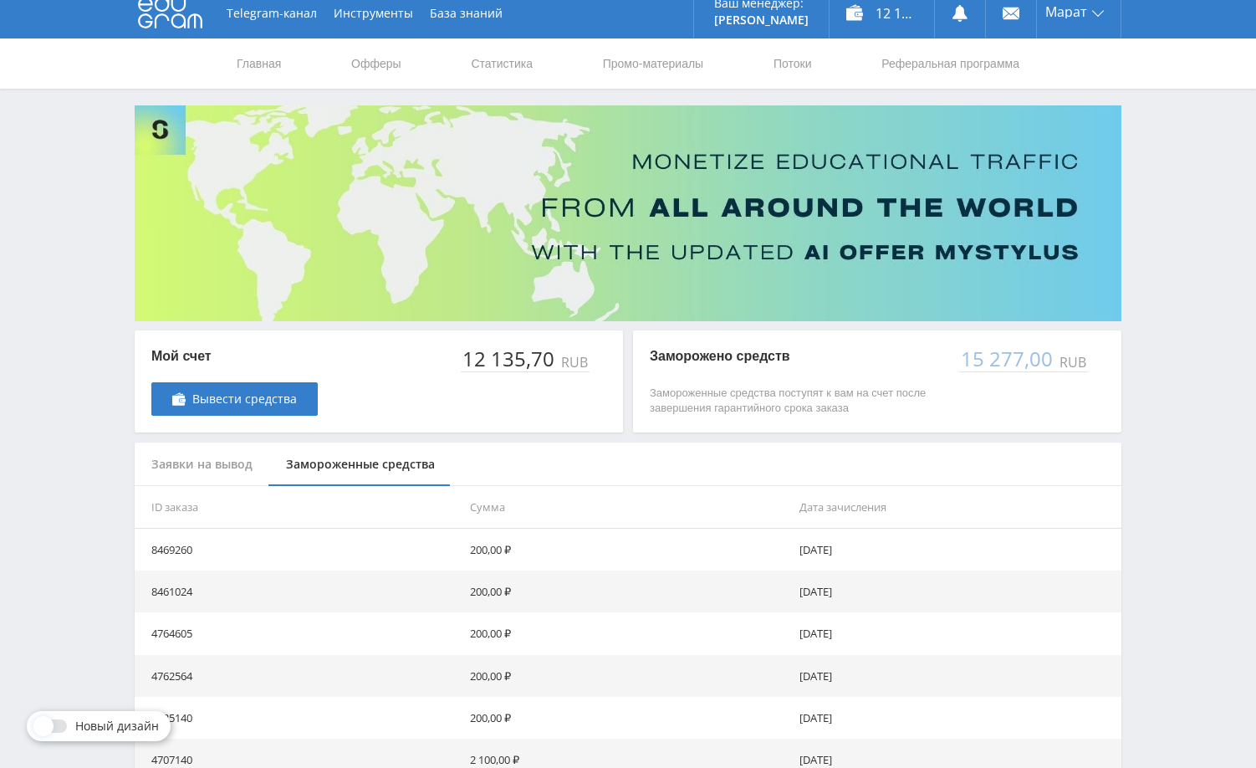
scroll to position [0, 0]
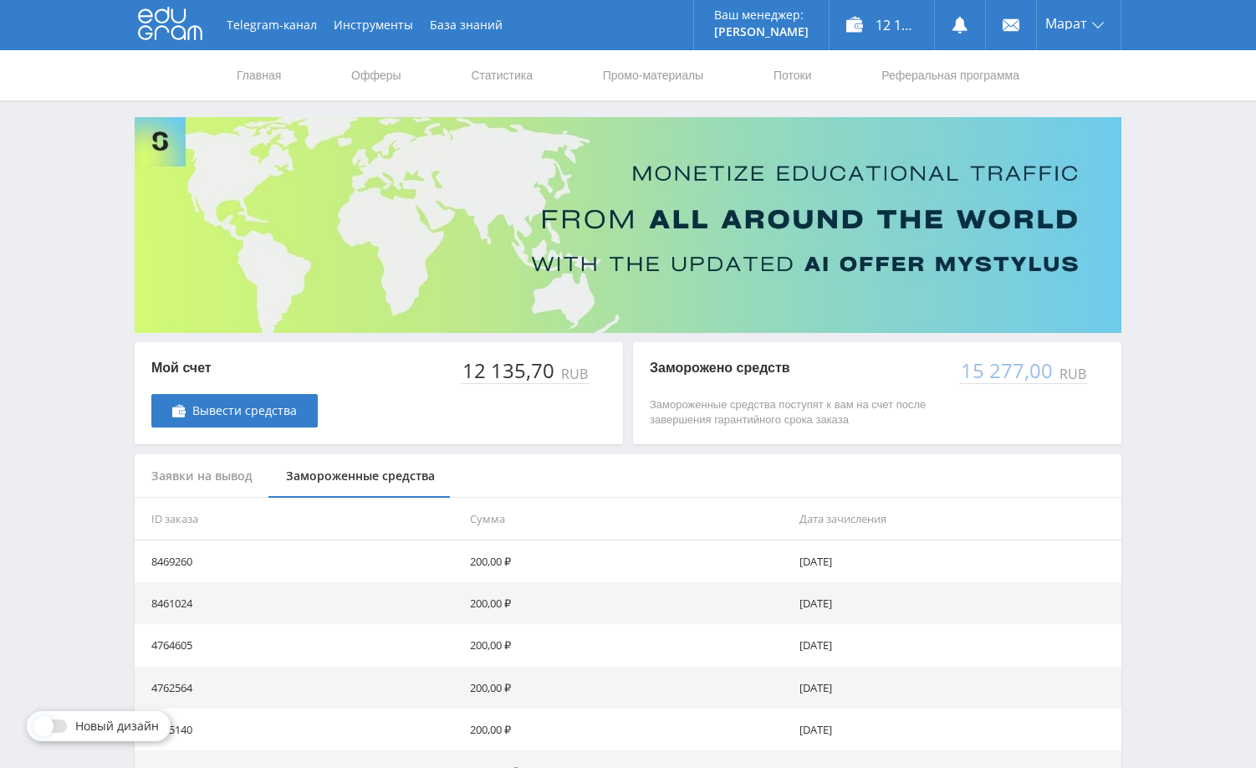
click at [1173, 421] on div "Telegram-канал Инструменты База знаний Ваш менеджер: Alex Alex Online @edugram_…" at bounding box center [628, 711] width 1256 height 1422
click at [514, 84] on link "Статистика" at bounding box center [501, 75] width 65 height 50
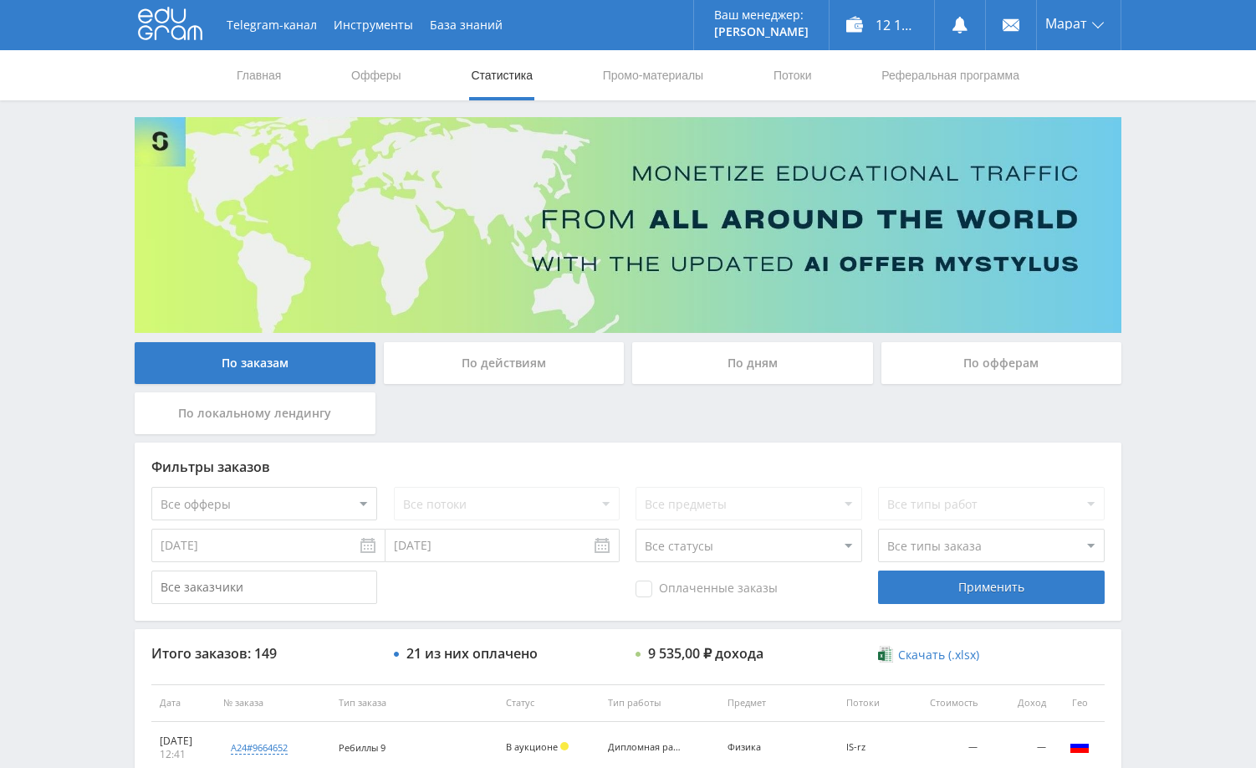
click at [1156, 186] on div "Telegram-канал Инструменты База знаний Ваш менеджер: Alex Alex Online @edugram_…" at bounding box center [628, 702] width 1256 height 1404
click at [1158, 294] on div "Telegram-канал Инструменты База знаний Ваш менеджер: Alex Alex Online @edugram_…" at bounding box center [628, 702] width 1256 height 1404
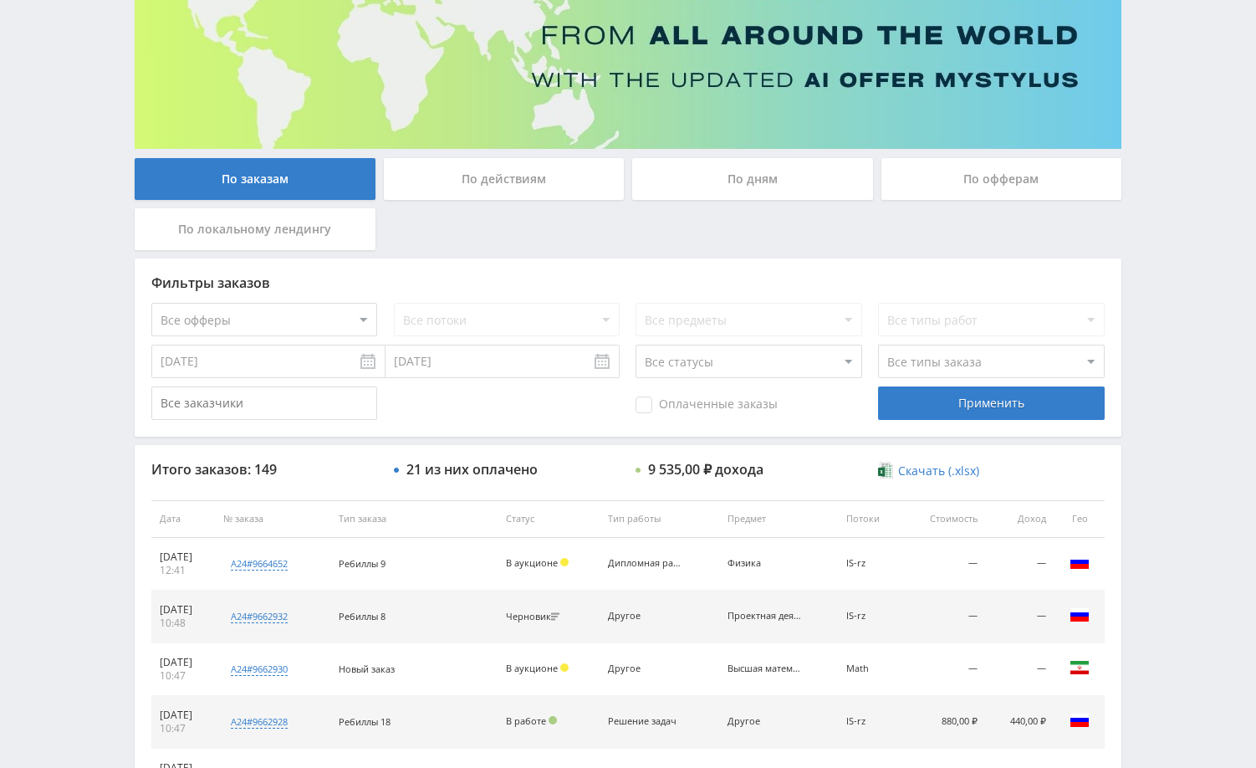
scroll to position [251, 0]
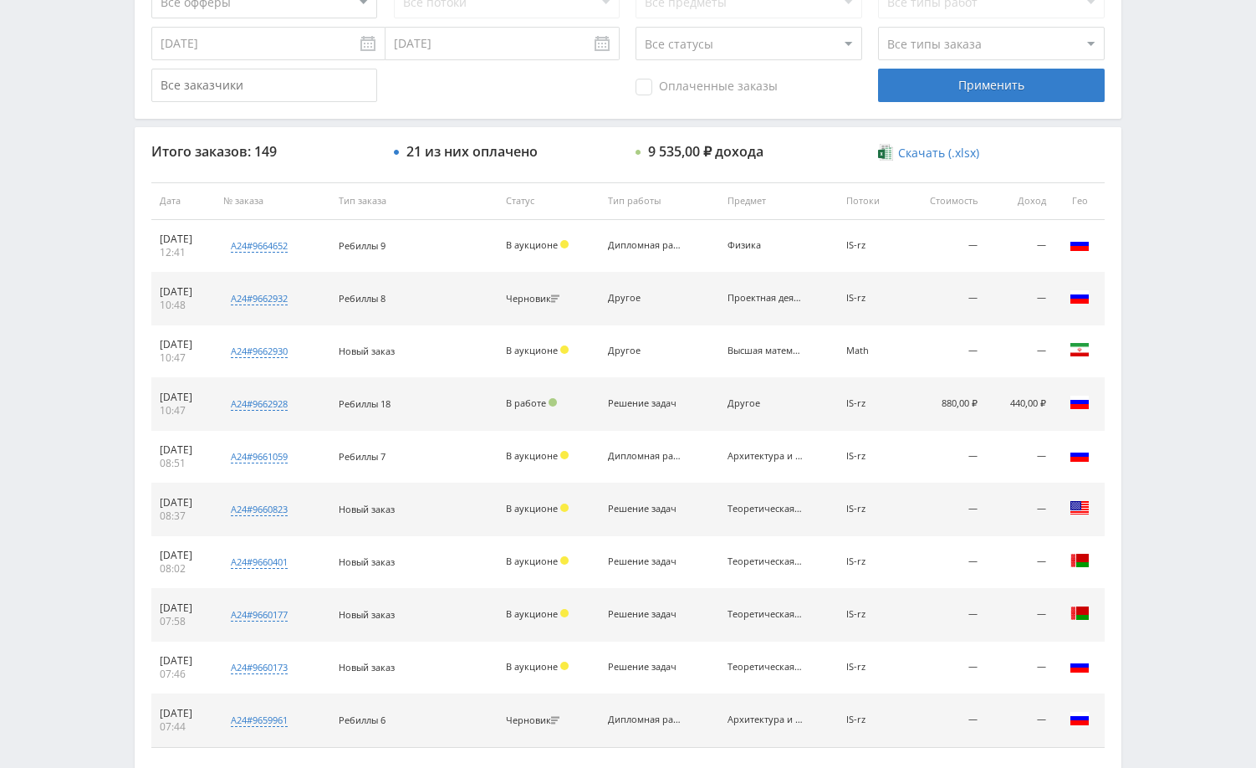
scroll to position [418, 0]
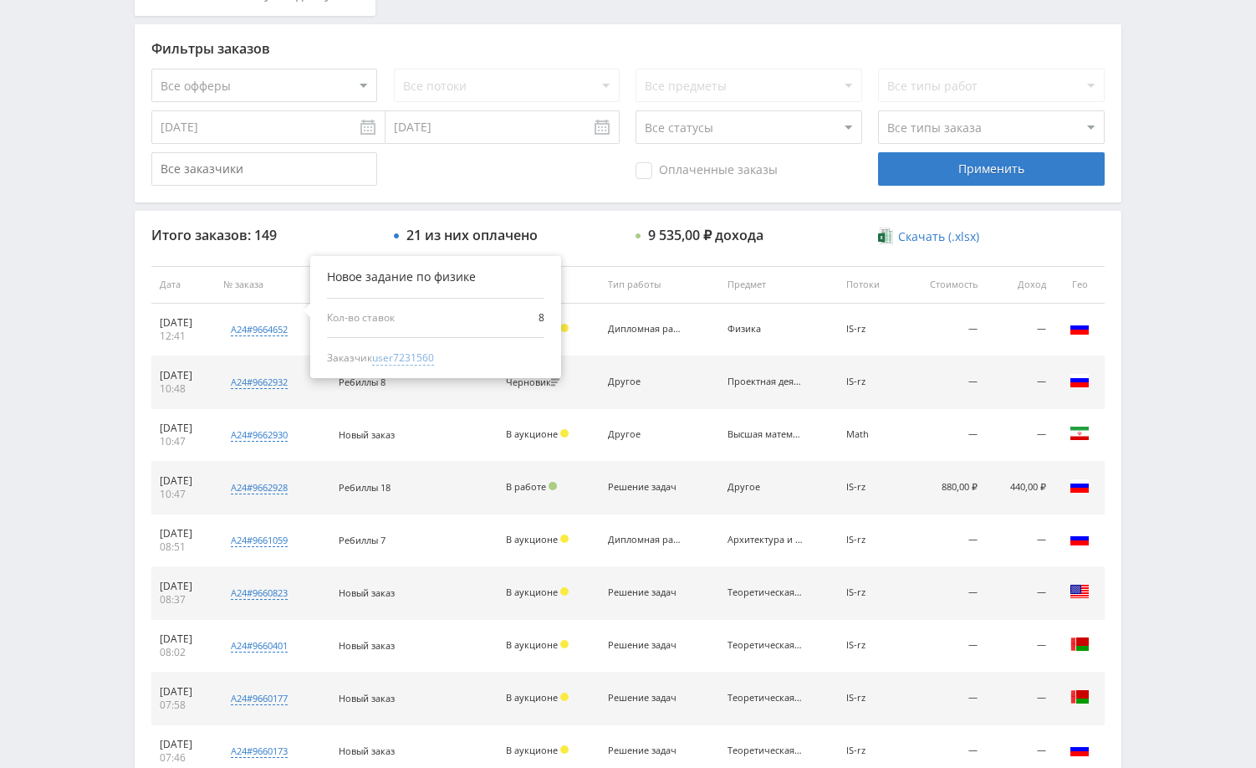
click at [432, 361] on div "Новое задание по физике Кол-во ставок 8 Заказчик user7231560" at bounding box center [435, 317] width 251 height 122
click at [432, 358] on span "user7231560" at bounding box center [403, 357] width 62 height 15
type input "[DATE]"
type input "user7231560"
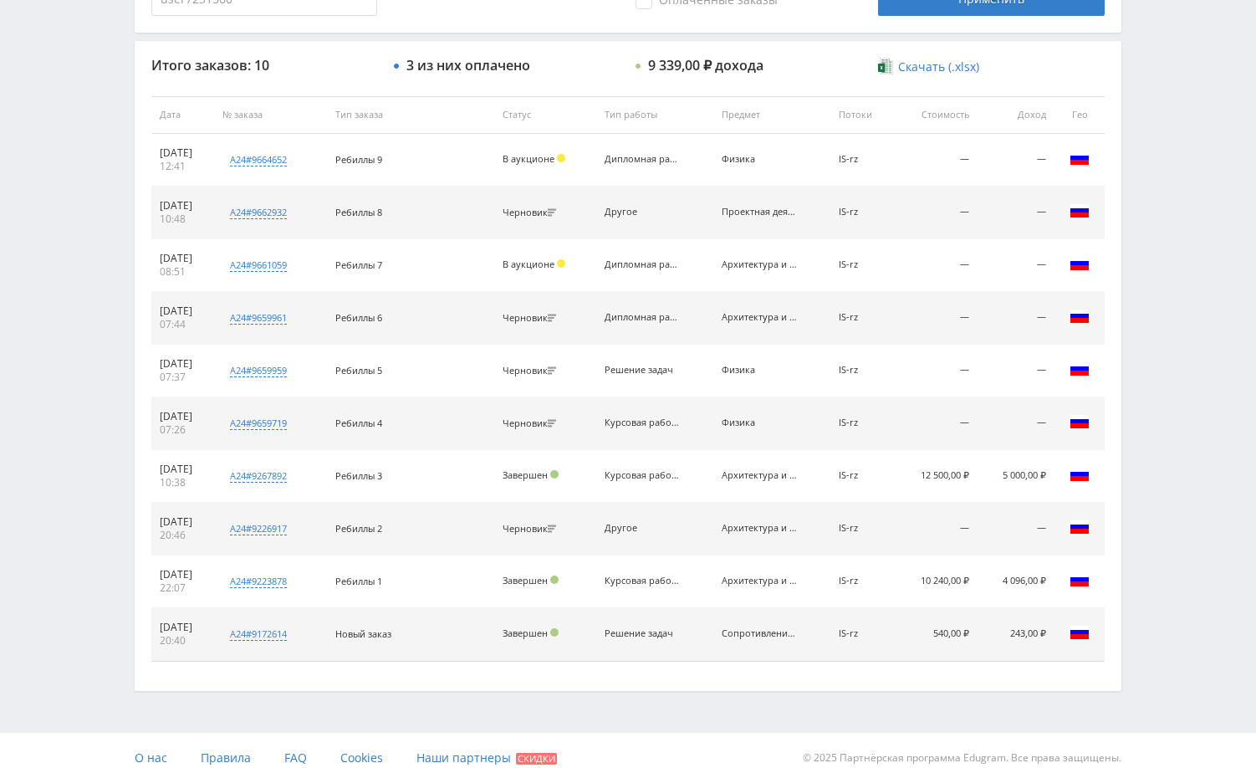
scroll to position [603, 0]
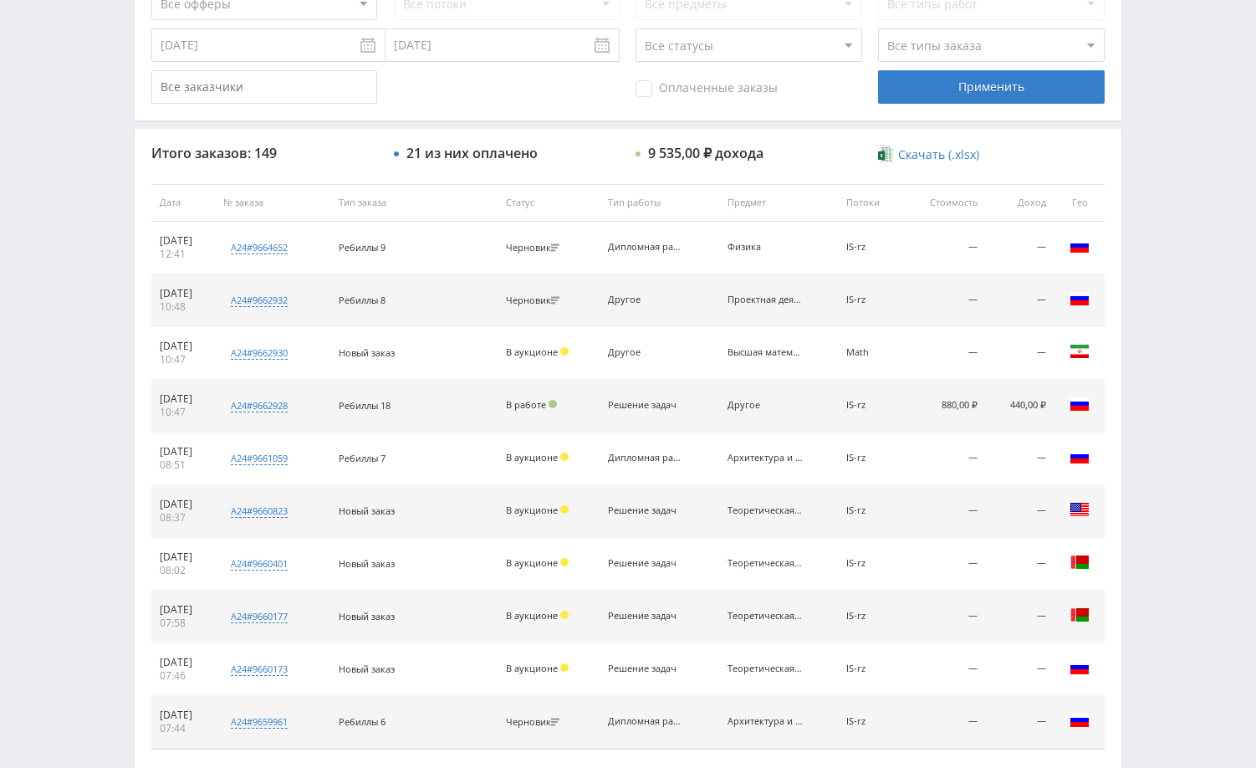
scroll to position [502, 0]
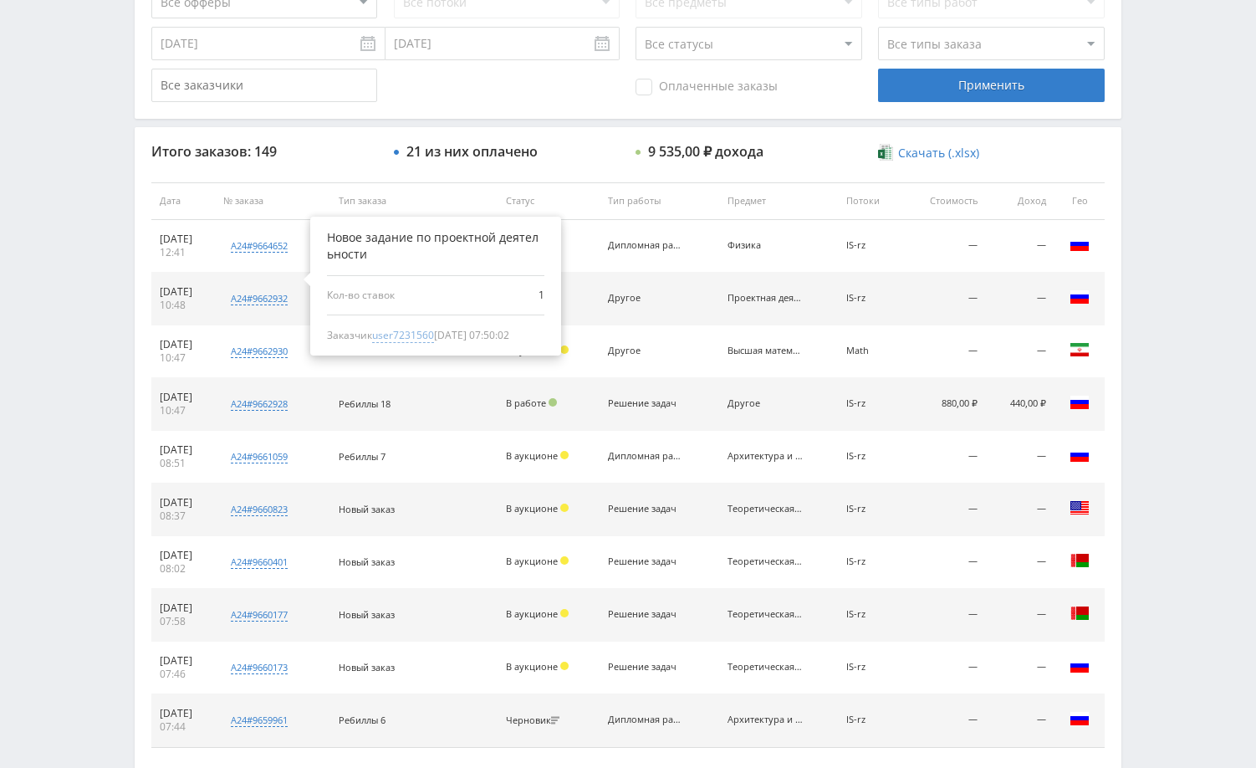
click at [434, 338] on span "user7231560" at bounding box center [403, 335] width 62 height 15
type input "22.09.2024"
type input "user7231560"
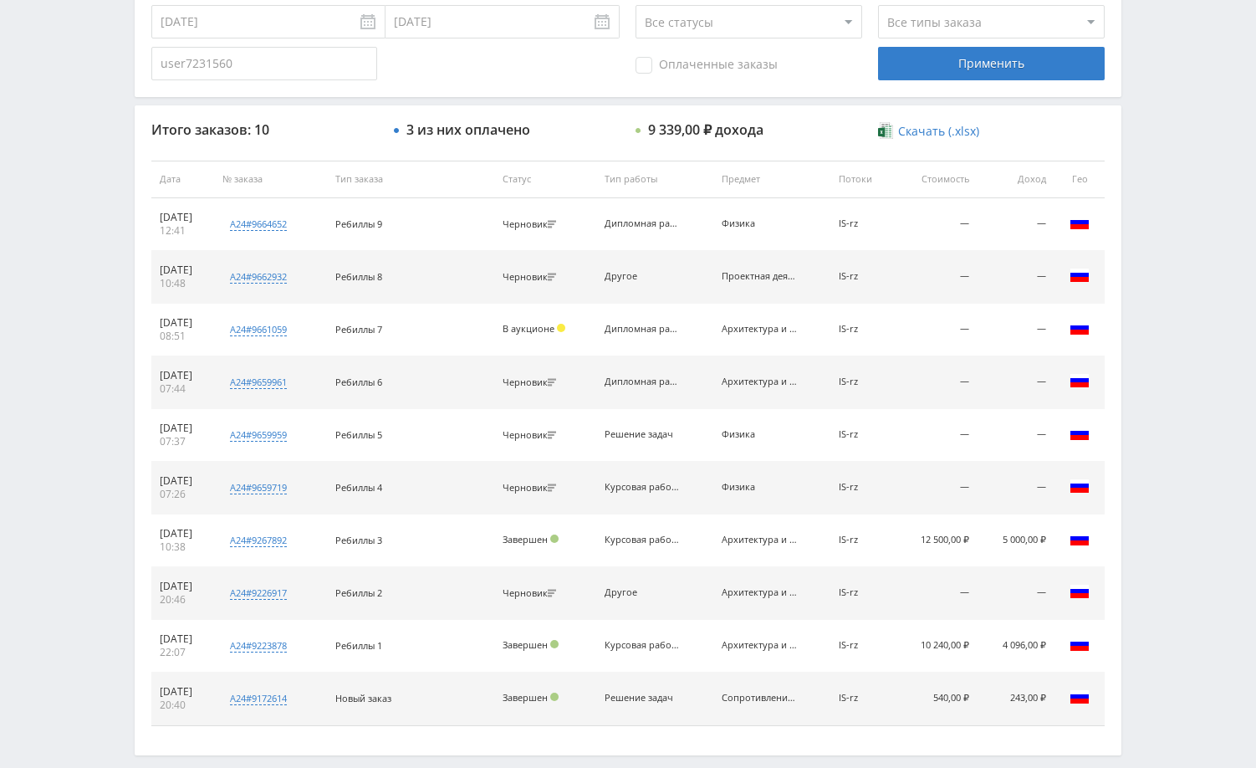
scroll to position [519, 0]
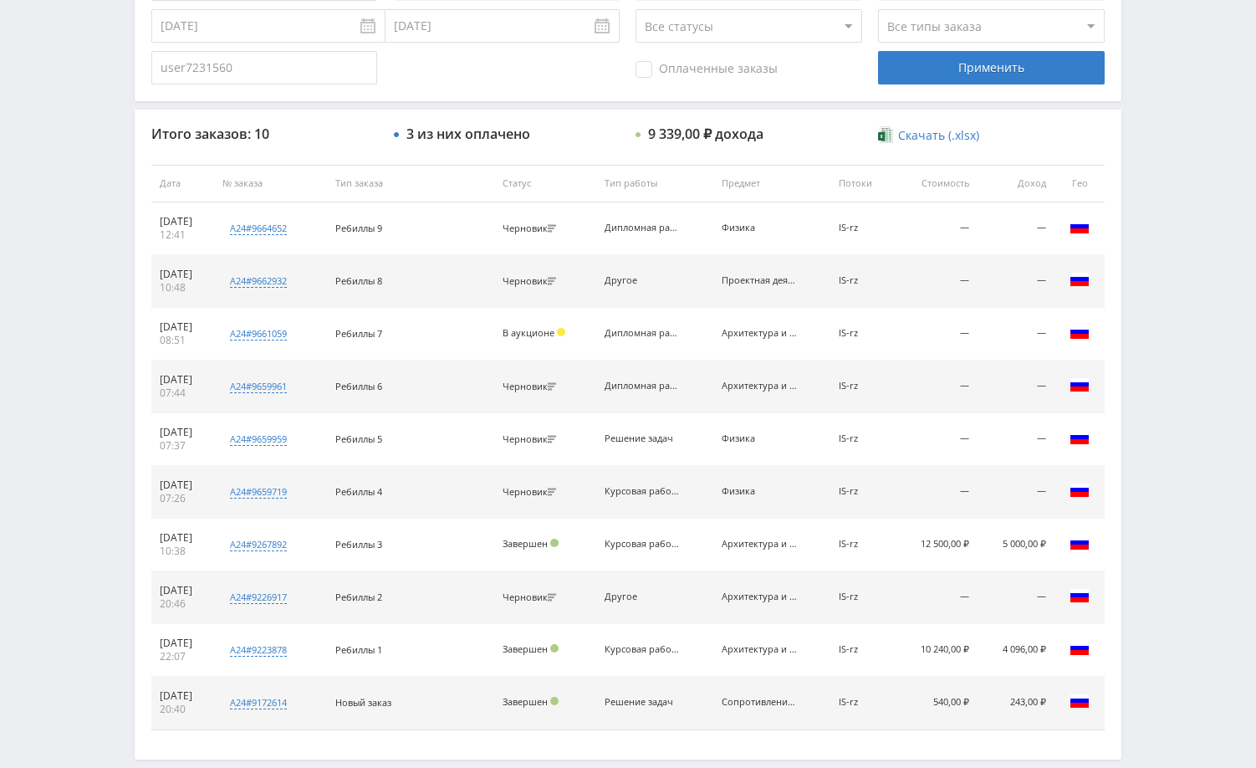
click at [973, 67] on div "Применить" at bounding box center [991, 67] width 226 height 33
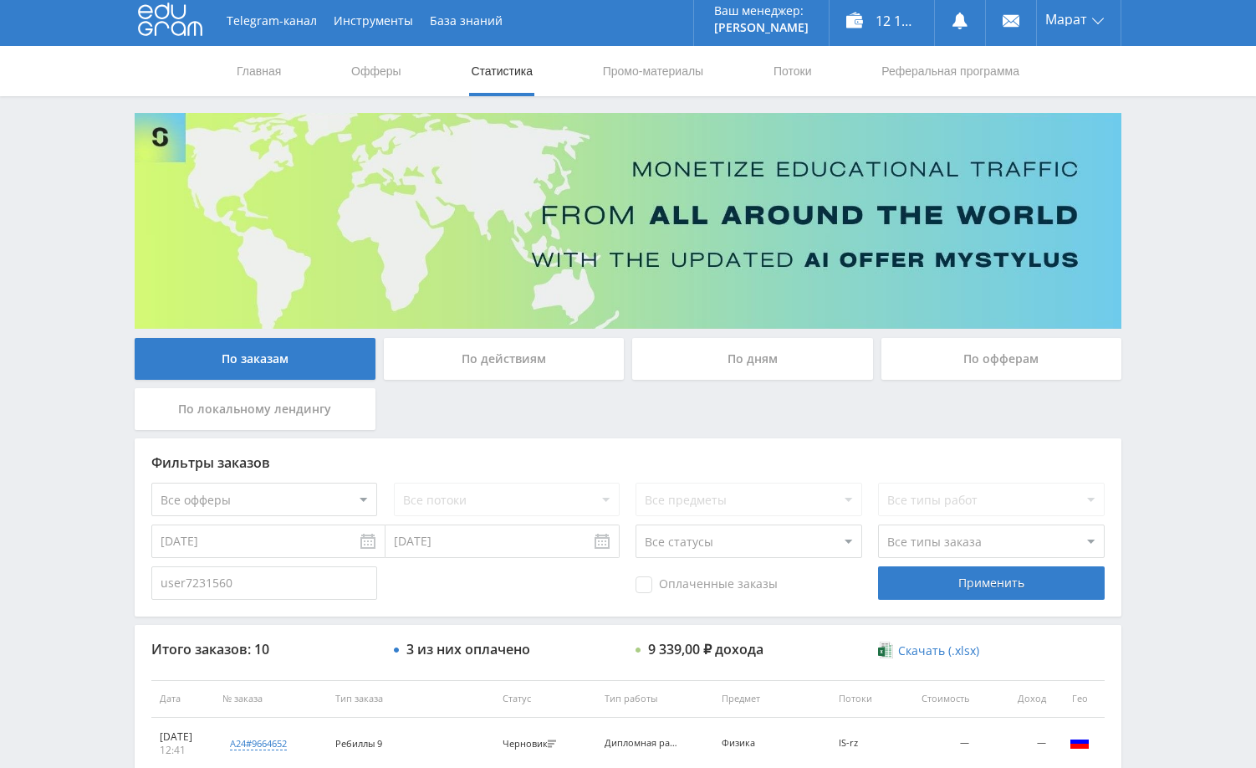
scroll to position [0, 0]
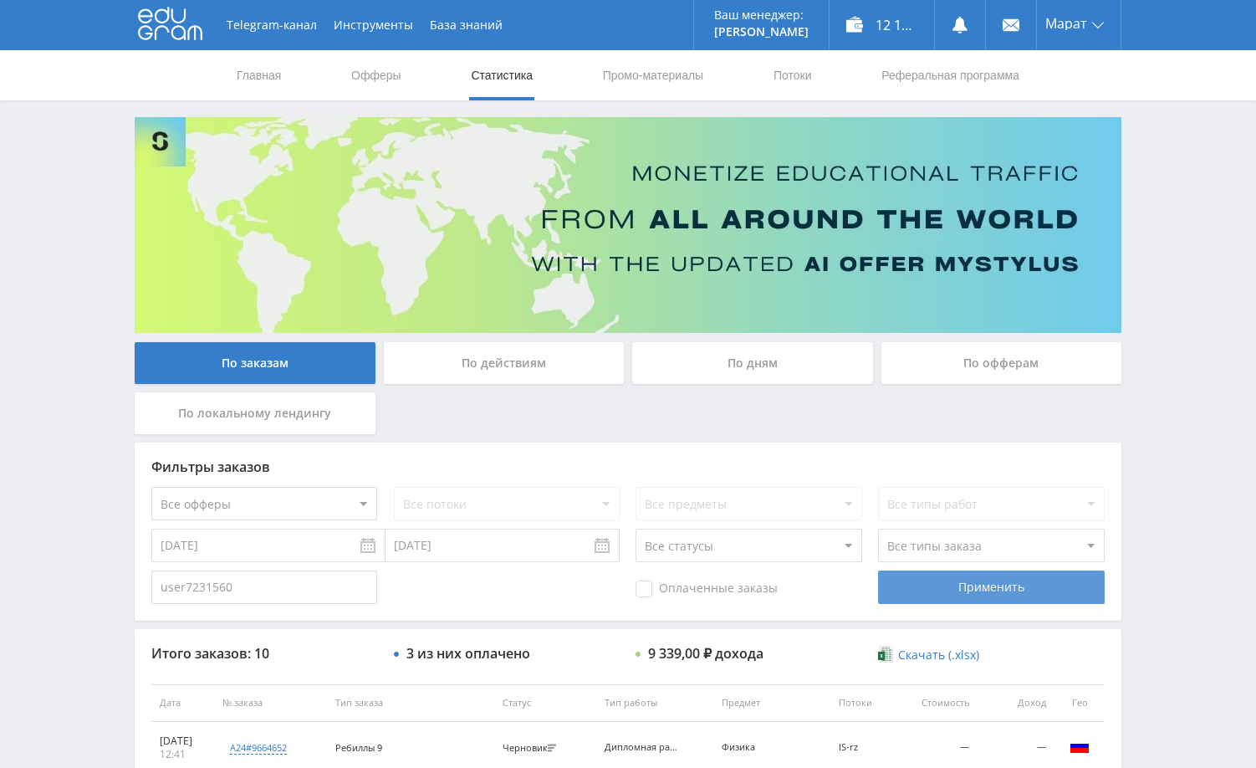
click at [969, 580] on div "Применить" at bounding box center [991, 586] width 226 height 33
